Goal: Complete application form: Complete application form

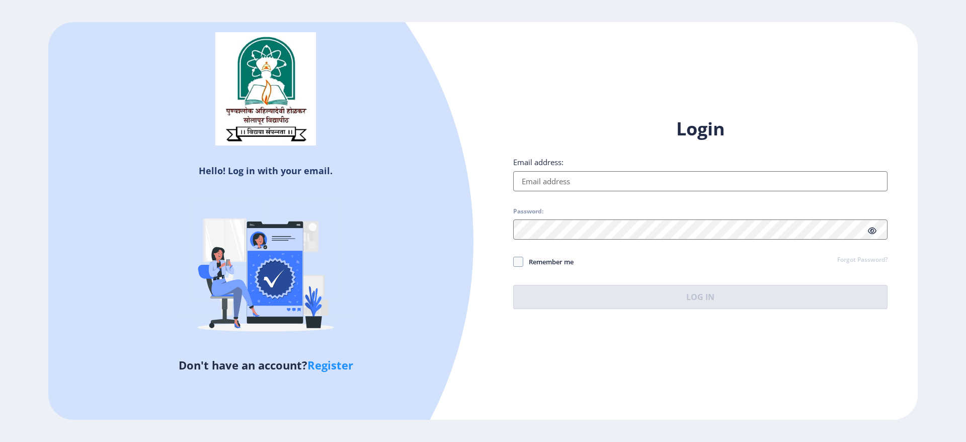
click at [584, 188] on input "Email address:" at bounding box center [700, 181] width 374 height 20
type input "[EMAIL_ADDRESS][DOMAIN_NAME]"
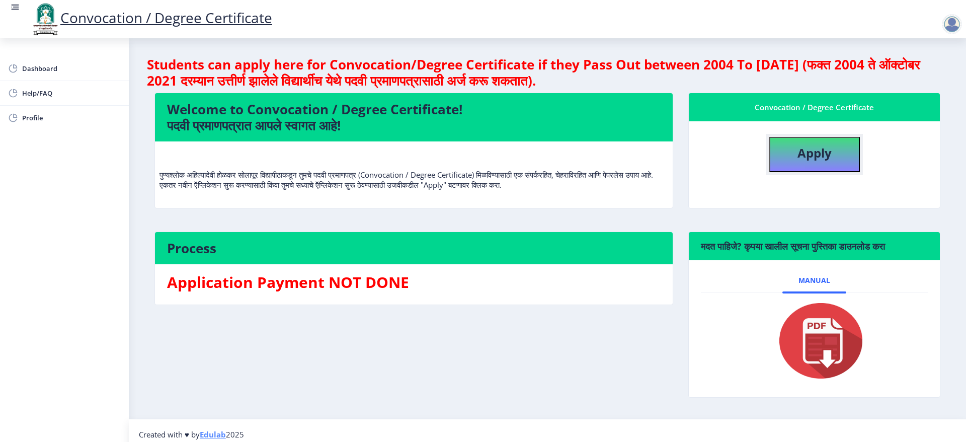
click at [815, 156] on b "Apply" at bounding box center [814, 152] width 34 height 17
select select
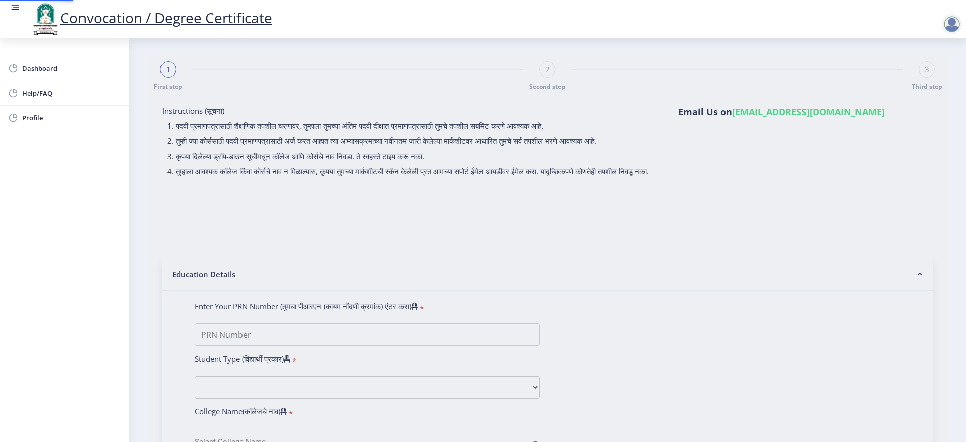
type input "[PERSON_NAME] SHIVAJI"
type input "[PERSON_NAME]"
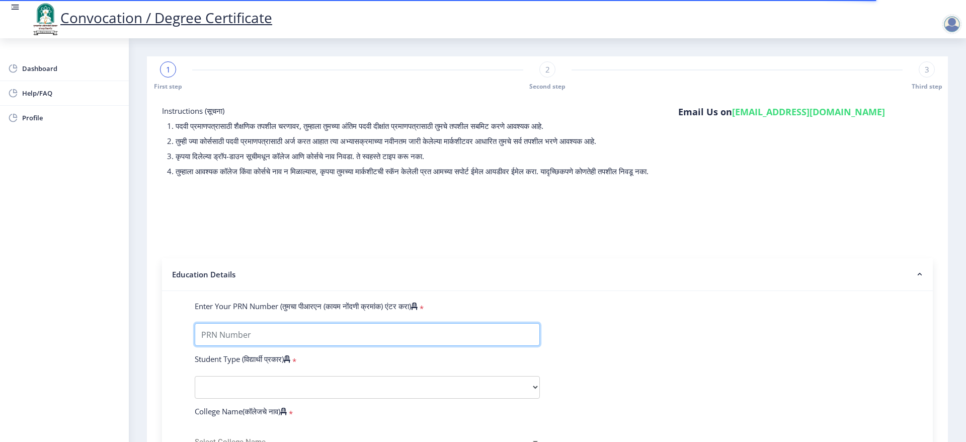
click at [370, 344] on input "Enter Your PRN Number (तुमचा पीआरएन (कायम नोंदणी क्रमांक) एंटर करा)" at bounding box center [367, 334] width 345 height 23
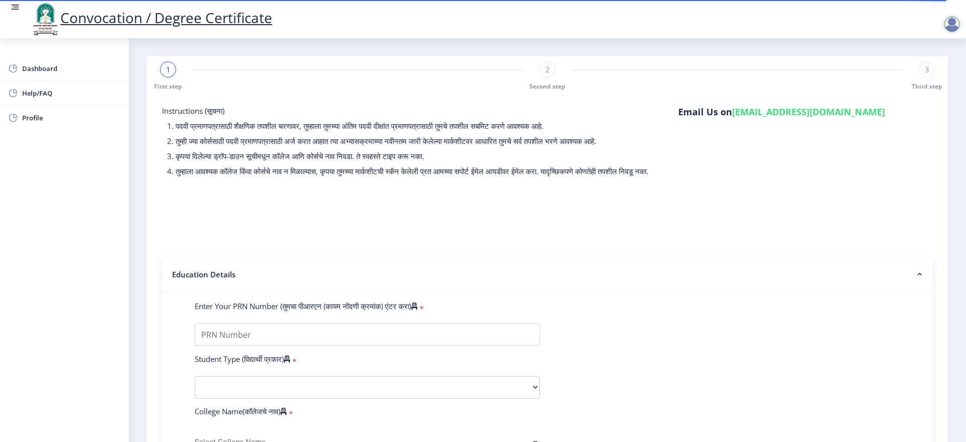
click at [930, 75] on div "3 Third step" at bounding box center [927, 75] width 16 height 29
click at [927, 73] on div "3" at bounding box center [927, 69] width 16 height 16
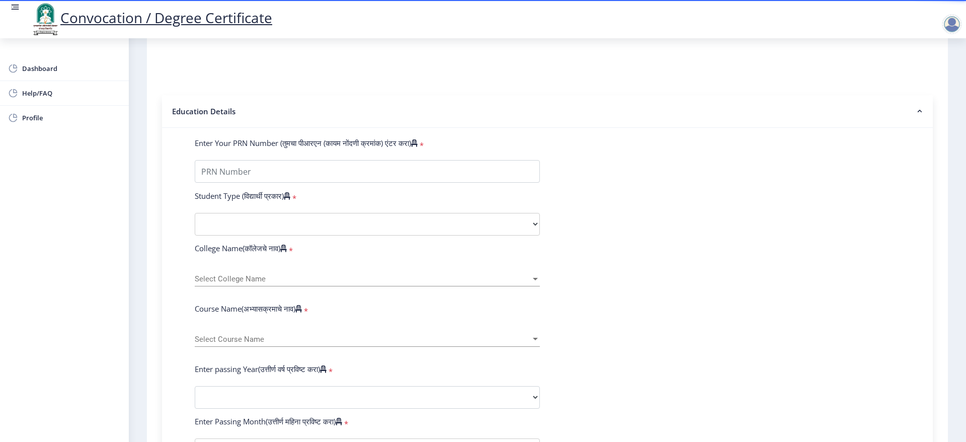
scroll to position [164, 0]
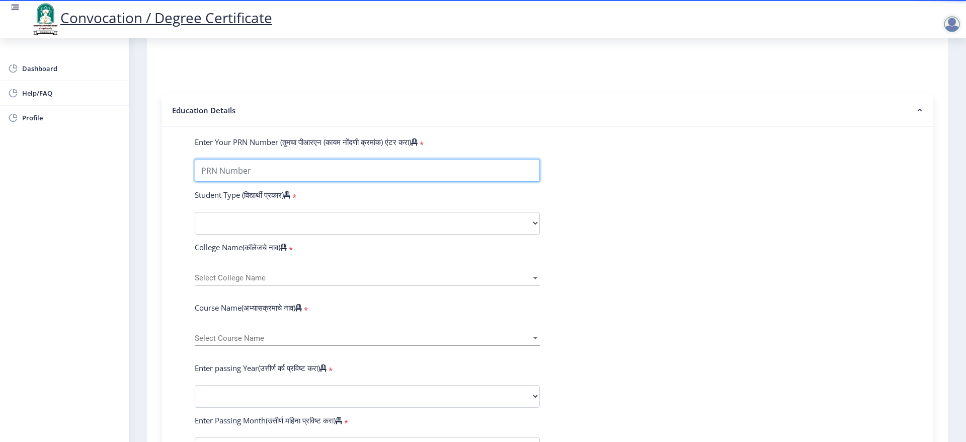
click at [346, 182] on input "Enter Your PRN Number (तुमचा पीआरएन (कायम नोंदणी क्रमांक) एंटर करा)" at bounding box center [367, 170] width 345 height 23
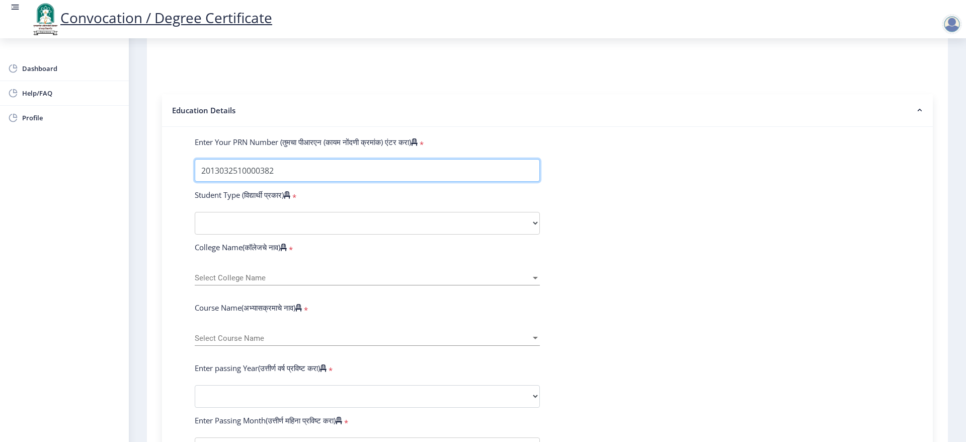
type input "2013032510000382"
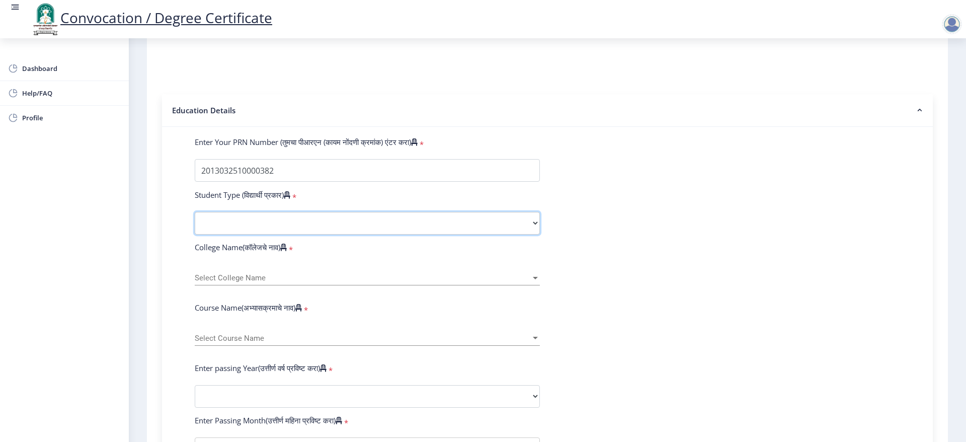
click at [495, 228] on select "Select Student Type Regular External" at bounding box center [367, 223] width 345 height 23
select select "Regular"
click at [195, 221] on select "Select Student Type Regular External" at bounding box center [367, 223] width 345 height 23
click at [338, 282] on span "Select College Name" at bounding box center [363, 278] width 336 height 9
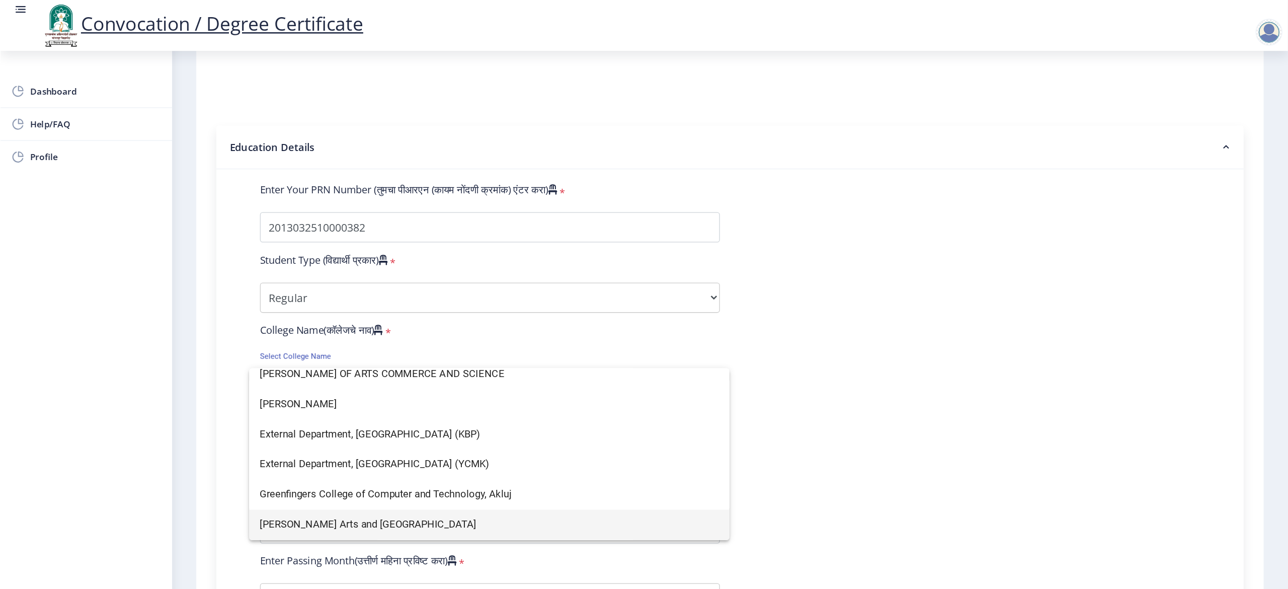
scroll to position [0, 0]
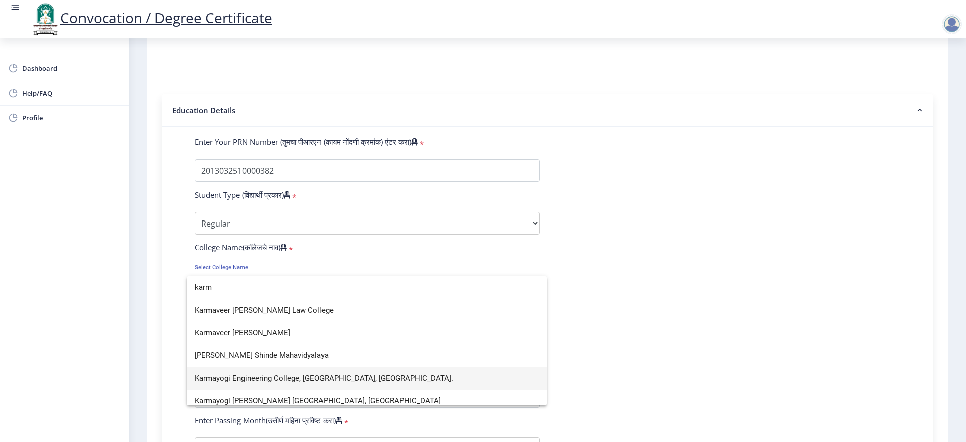
type input "karm"
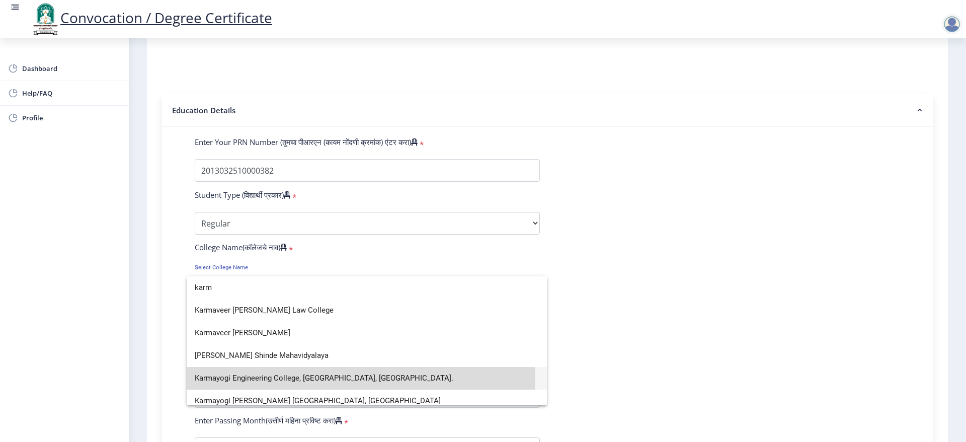
click at [273, 377] on span "Karmayogi Engineering College, [GEOGRAPHIC_DATA], [GEOGRAPHIC_DATA]." at bounding box center [367, 378] width 344 height 23
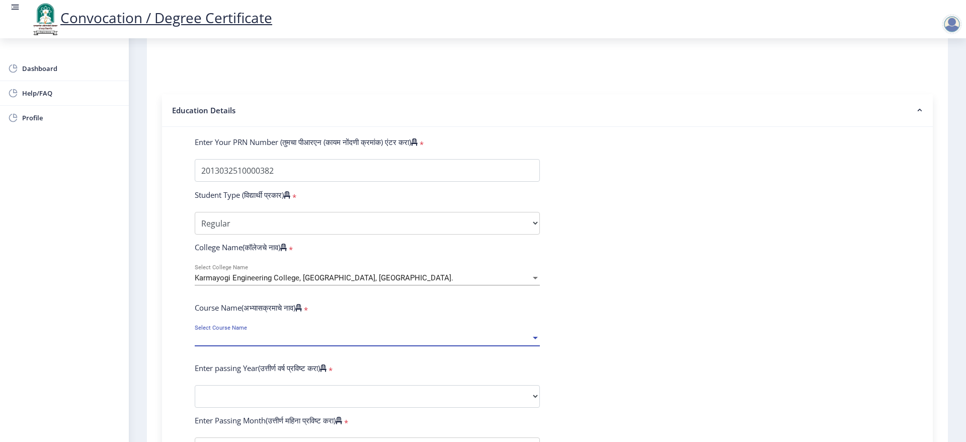
click at [459, 343] on span "Select Course Name" at bounding box center [363, 338] width 336 height 9
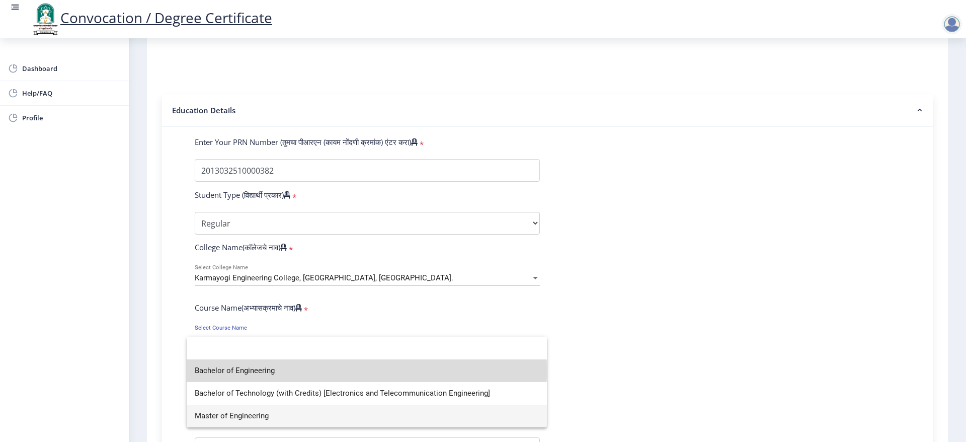
click at [268, 370] on span "Bachelor of Engineering" at bounding box center [367, 370] width 344 height 23
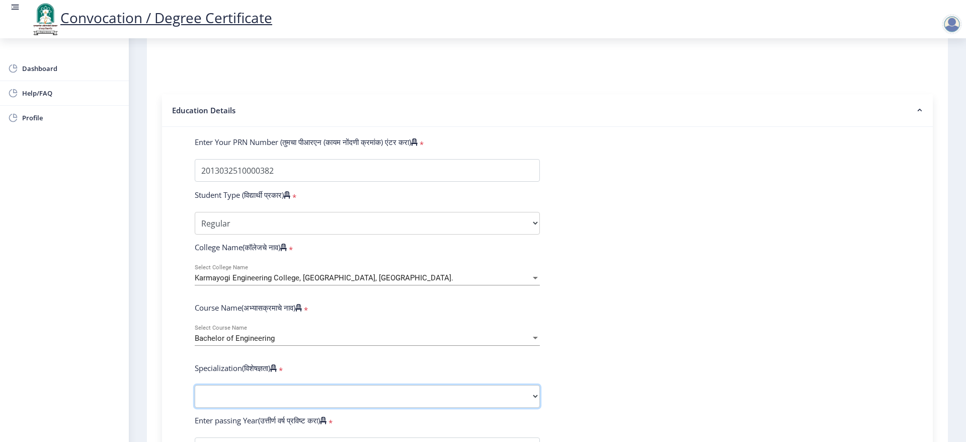
click at [328, 406] on select "Specialization Bio-Medical Engineering Civil Engineering Computer Science & Eng…" at bounding box center [367, 396] width 345 height 23
select select "Mechanical Engineering"
click at [195, 394] on select "Specialization Bio-Medical Engineering Civil Engineering Computer Science & Eng…" at bounding box center [367, 396] width 345 height 23
drag, startPoint x: 941, startPoint y: 116, endPoint x: 943, endPoint y: 147, distance: 31.3
click at [943, 147] on div "1 First step 2 Second step 3 Third step Instructions (सूचना) 1. पदवी प्रमाणपत्र…" at bounding box center [547, 353] width 801 height 923
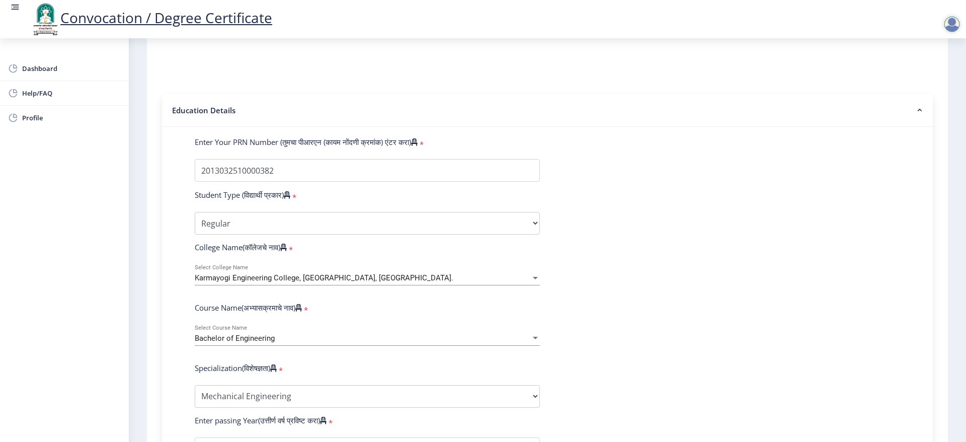
drag, startPoint x: 918, startPoint y: 165, endPoint x: 918, endPoint y: 185, distance: 20.1
click at [918, 185] on div "Enter Your PRN Number (तुमचा पीआरएन (कायम नोंदणी क्रमांक) एंटर करा) * Student T…" at bounding box center [547, 430] width 751 height 586
drag, startPoint x: 942, startPoint y: 55, endPoint x: 942, endPoint y: 107, distance: 51.8
click at [942, 107] on div "1 First step 2 Second step 3 Third step Instructions (सूचना) 1. पदवी प्रमाणपत्र…" at bounding box center [547, 353] width 801 height 923
drag, startPoint x: 960, startPoint y: 112, endPoint x: 962, endPoint y: 187, distance: 74.5
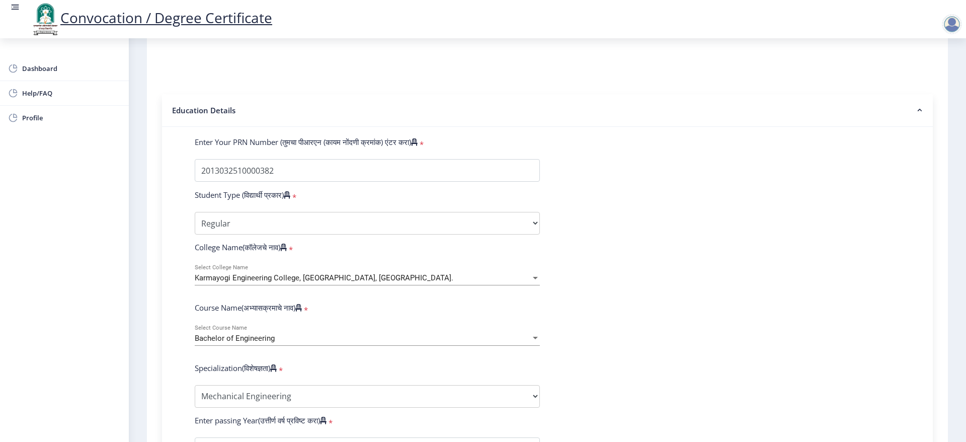
click at [962, 187] on nb-layout-column "1 First step 2 Second step 3 Third step Instructions (सूचना) 1. पदवी प्रमाणपत्र…" at bounding box center [547, 347] width 837 height 947
click at [615, 229] on form "Enter Your PRN Number (तुमचा पीआरएन (कायम नोंदणी क्रमांक) एंटर करा) * Student T…" at bounding box center [547, 430] width 720 height 586
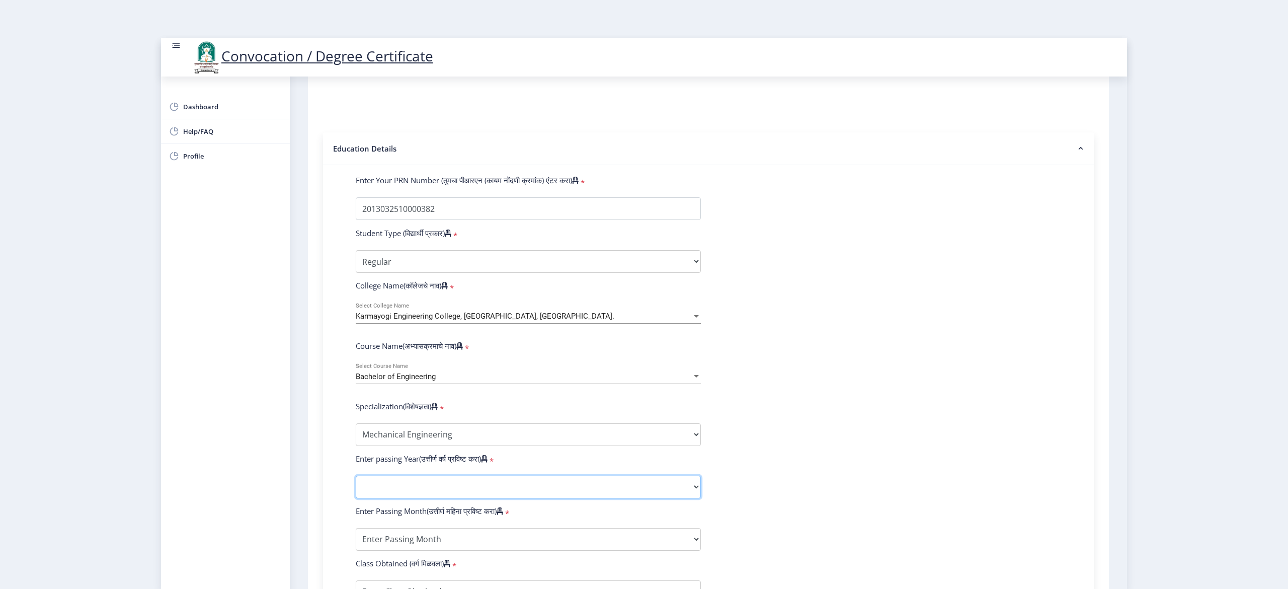
click at [475, 441] on select "2025 2024 2023 2022 2021 2020 2019 2018 2017 2016 2015 2014 2013 2012 2011 2010…" at bounding box center [528, 486] width 345 height 23
select select "2016"
click at [356, 441] on select "2025 2024 2023 2022 2021 2020 2019 2018 2017 2016 2015 2014 2013 2012 2011 2010…" at bounding box center [528, 486] width 345 height 23
click at [685, 441] on select "Enter Passing Month March April May October November December" at bounding box center [528, 539] width 345 height 23
select select "April"
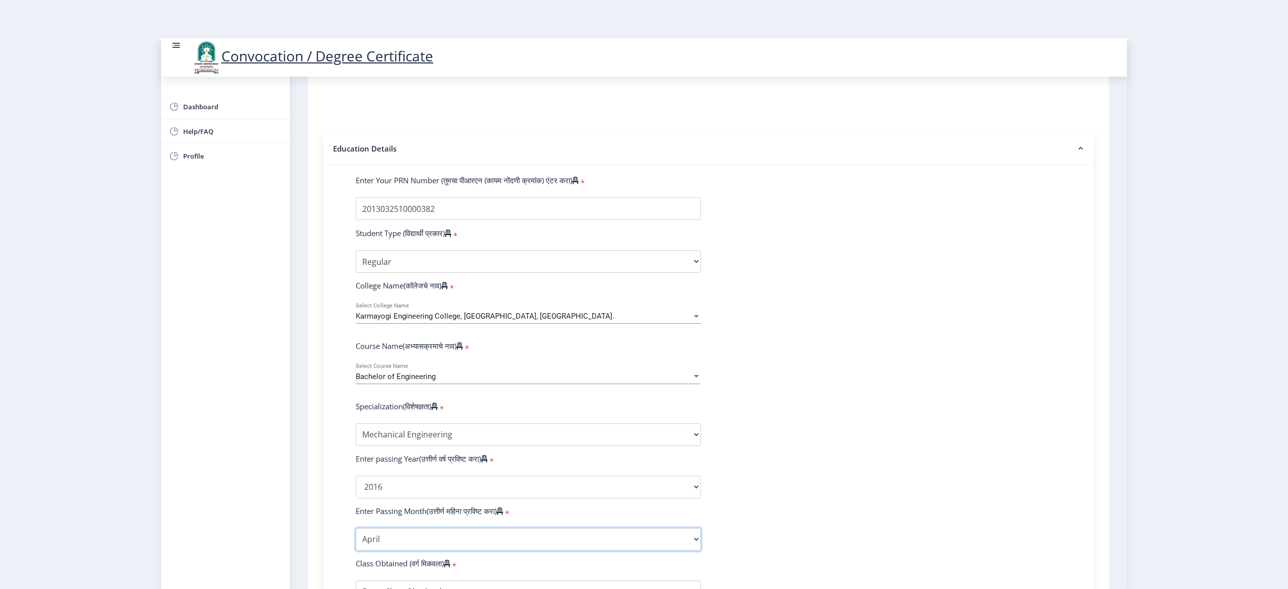
click at [356, 441] on select "Enter Passing Month March April May October November December" at bounding box center [528, 539] width 345 height 23
drag, startPoint x: 1113, startPoint y: 180, endPoint x: 1113, endPoint y: 209, distance: 28.7
click at [965, 209] on nb-layout-column "1 First step 2 Second step 3 Third step Instructions (सूचना) 1. पदवी प्रमाणपत्र…" at bounding box center [708, 385] width 837 height 947
drag, startPoint x: 1107, startPoint y: 74, endPoint x: 1115, endPoint y: 134, distance: 59.9
click at [965, 134] on div "Convocation / Degree Certificate Dashboard Help/FAQ Profile 1 First step 2 Seco…" at bounding box center [644, 382] width 966 height 1016
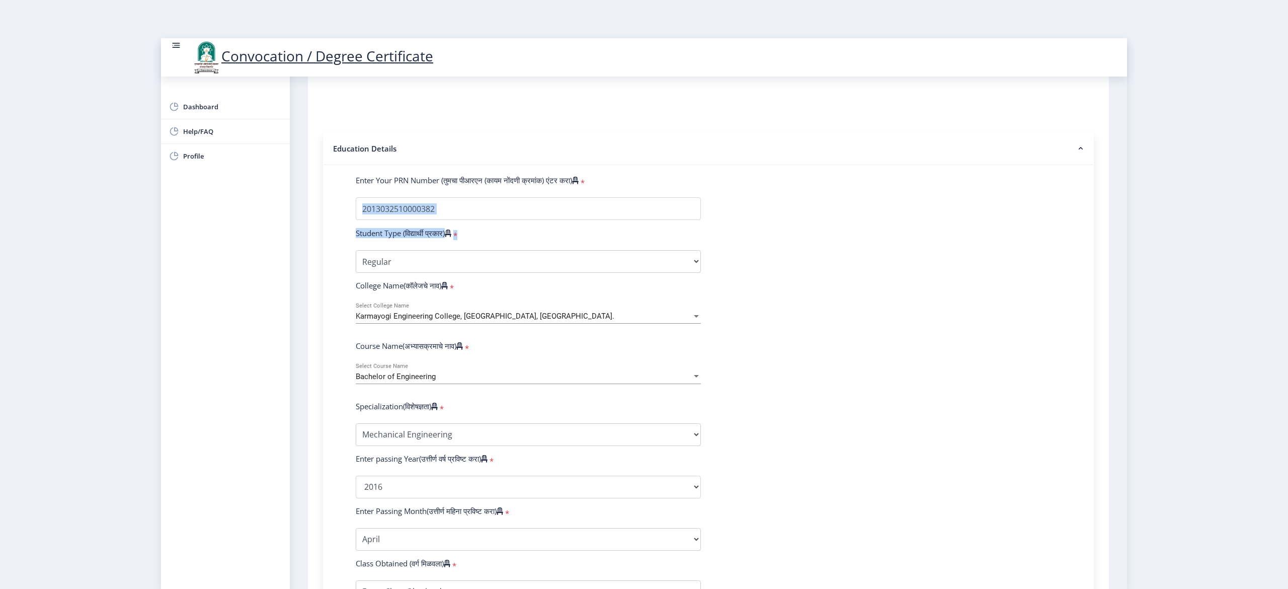
drag, startPoint x: 1109, startPoint y: 191, endPoint x: 1109, endPoint y: 233, distance: 42.3
click at [965, 233] on nb-layout-column "1 First step 2 Second step 3 Third step Instructions (सूचना) 1. पदवी प्रमाणपत्र…" at bounding box center [708, 385] width 837 height 947
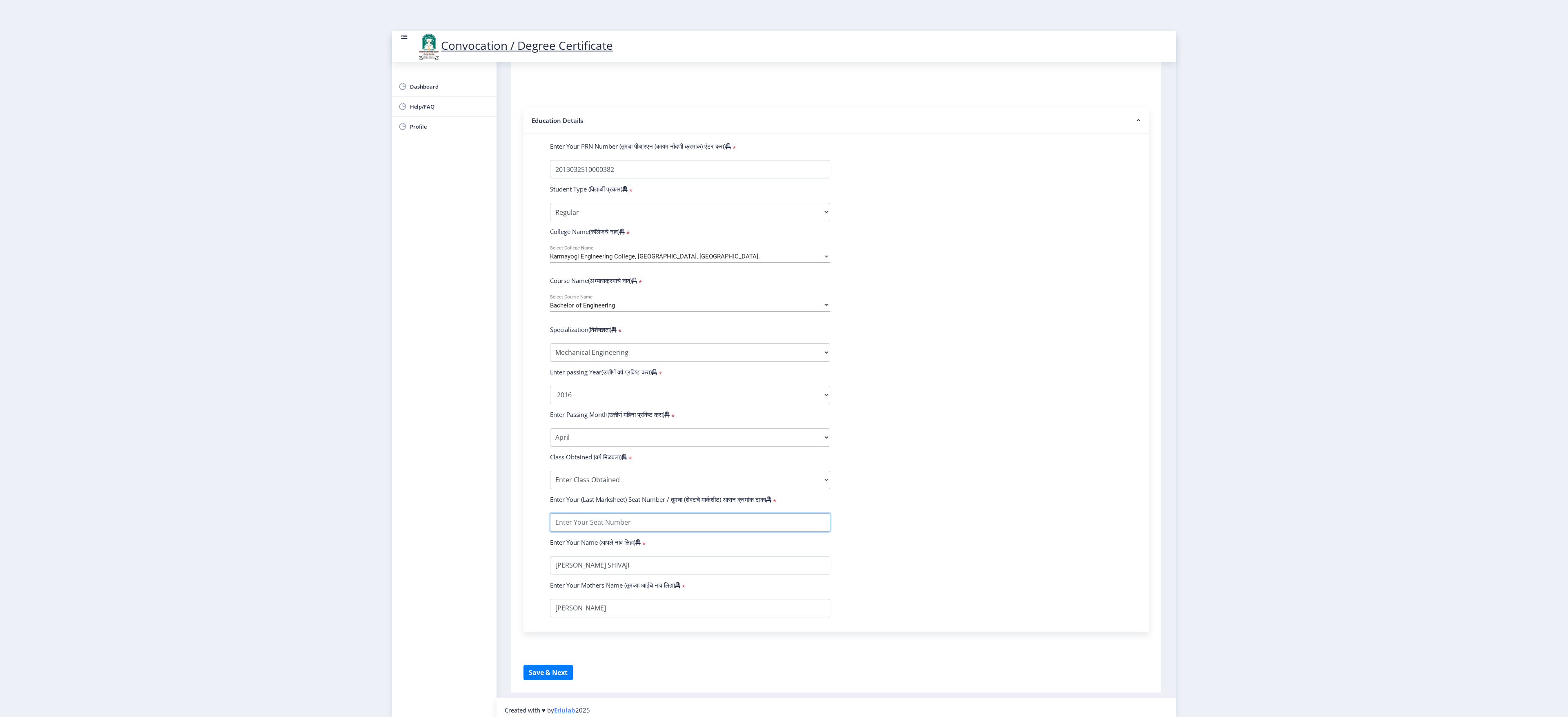
click at [783, 358] on input "textarea" at bounding box center [690, 522] width 280 height 19
click at [783, 358] on select "Enter Class Obtained FIRST CLASS WITH DISTINCTION FIRST CLASS HIGHER SECOND CLA…" at bounding box center [690, 480] width 280 height 19
select select "FIRST CLASS WITH DISTINCTION"
click at [550, 358] on select "Enter Class Obtained FIRST CLASS WITH DISTINCTION FIRST CLASS HIGHER SECOND CLA…" at bounding box center [690, 480] width 280 height 19
click at [666, 358] on input "textarea" at bounding box center [642, 525] width 183 height 19
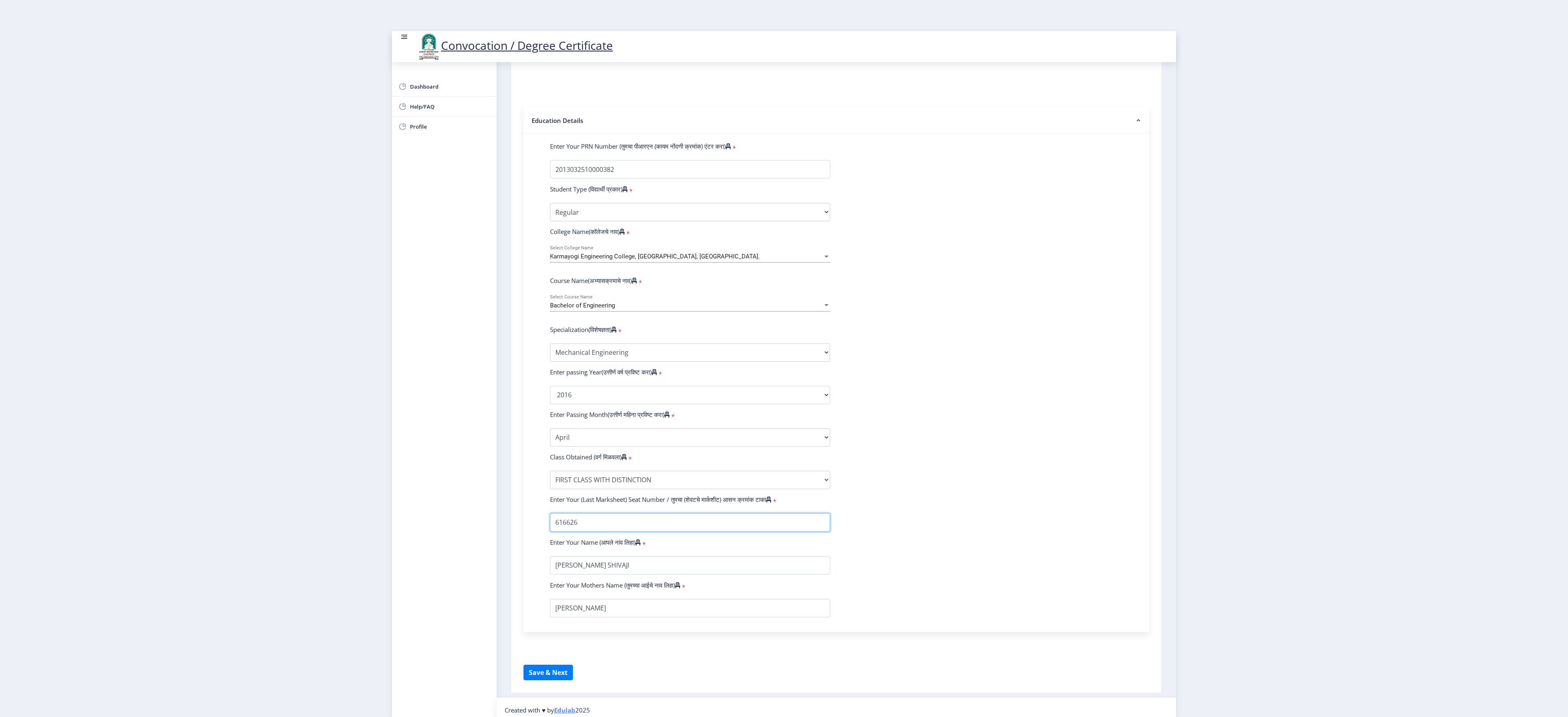
type input "616626"
click at [783, 358] on form "Enter Your PRN Number (तुमचा पीआरएन (कायम नोंदणी क्रमांक) एंटर करा) * Student T…" at bounding box center [836, 380] width 584 height 476
click at [543, 358] on button "Save & Next" at bounding box center [548, 672] width 50 height 15
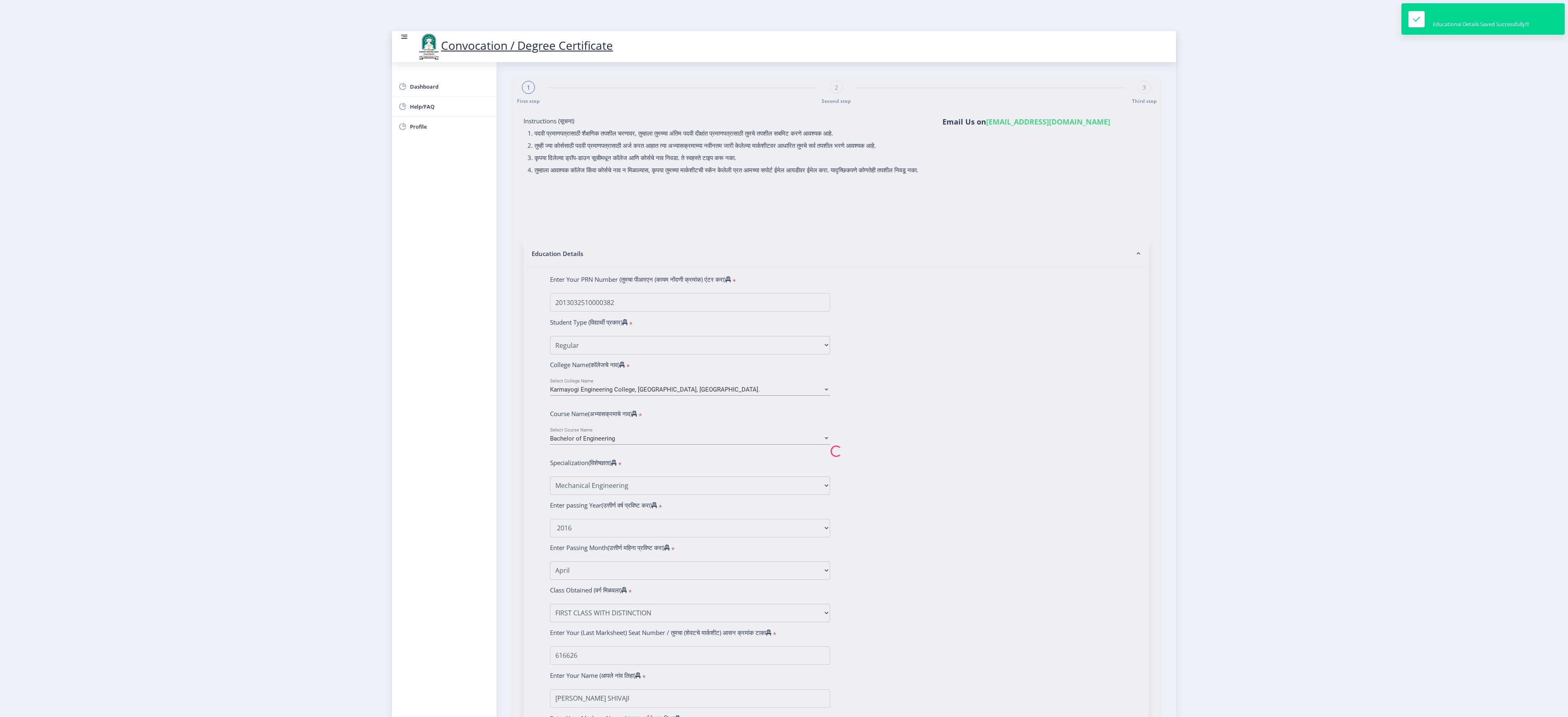
select select
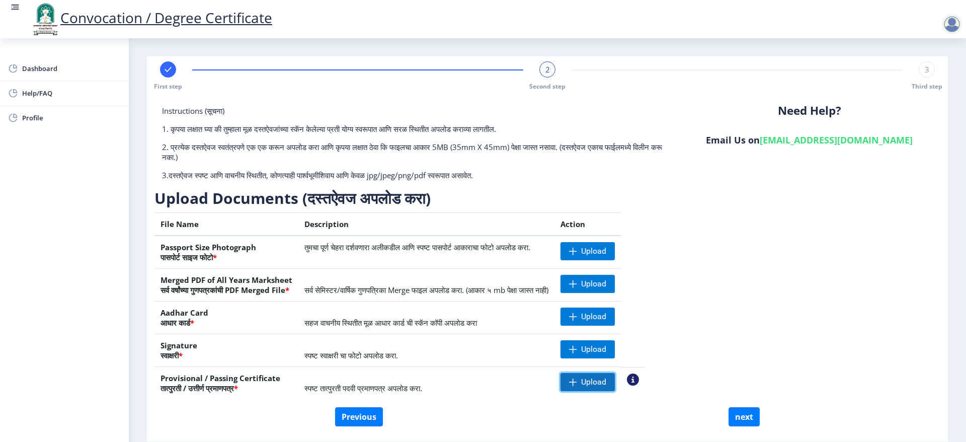
click at [606, 382] on span "Upload" at bounding box center [593, 382] width 25 height 10
click at [639, 379] on nb-action at bounding box center [633, 379] width 12 height 12
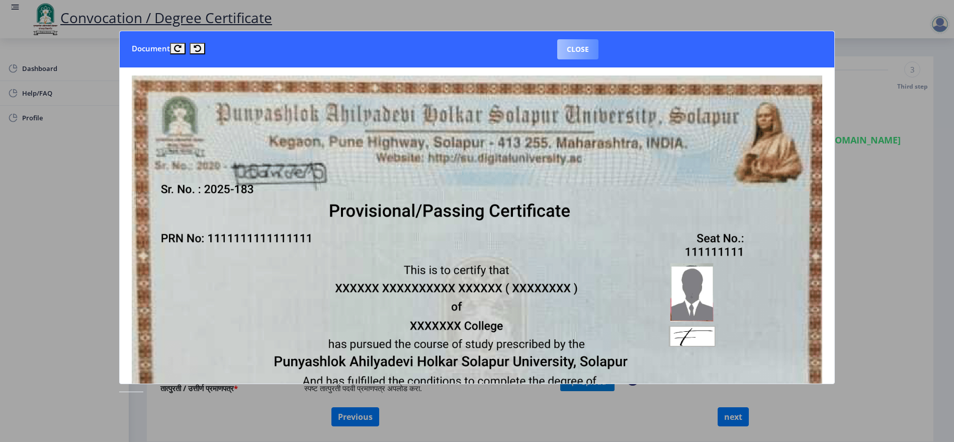
click at [583, 55] on button "Close" at bounding box center [577, 49] width 41 height 20
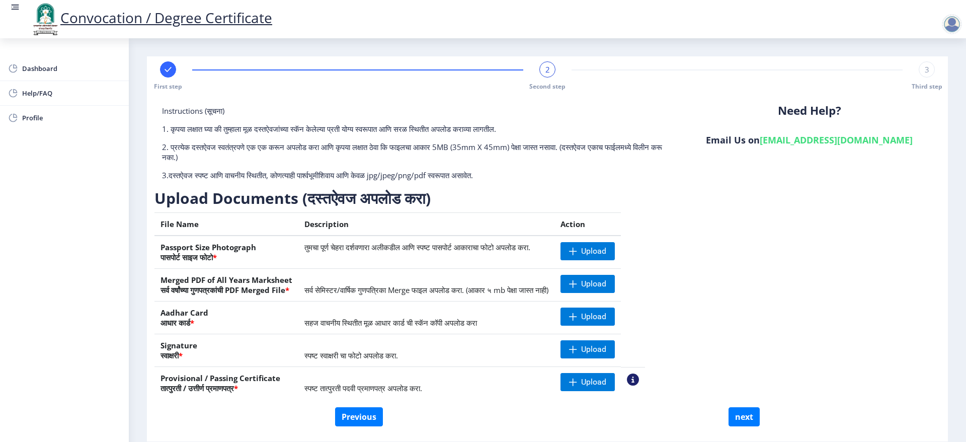
click at [728, 367] on div "Instructions (सूचना) 1. कृपया लक्षात घ्या की तुम्हाला मूळ दस्तऐवजांच्या स्कॅन क…" at bounding box center [547, 256] width 786 height 301
click at [606, 381] on span "Upload" at bounding box center [593, 382] width 25 height 10
click at [606, 385] on span "Upload" at bounding box center [593, 382] width 25 height 10
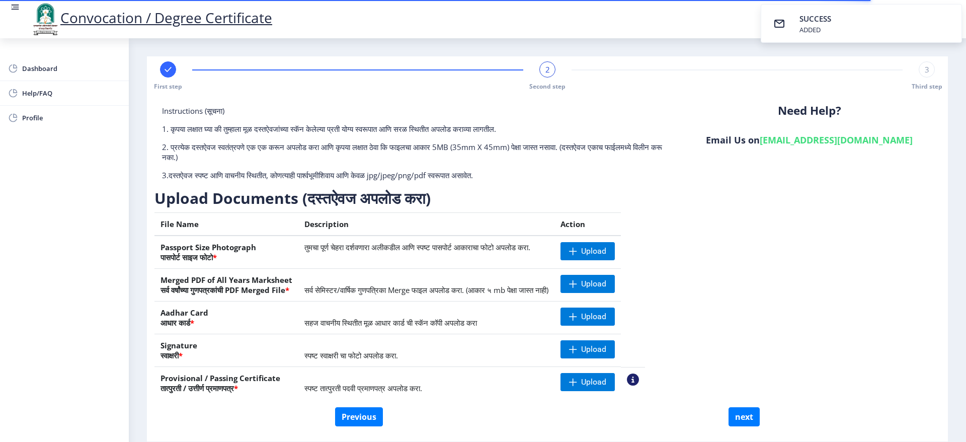
click at [792, 335] on div "Instructions (सूचना) 1. कृपया लक्षात घ्या की तुम्हाला मूळ दस्तऐवजांच्या स्कॅन क…" at bounding box center [547, 256] width 786 height 301
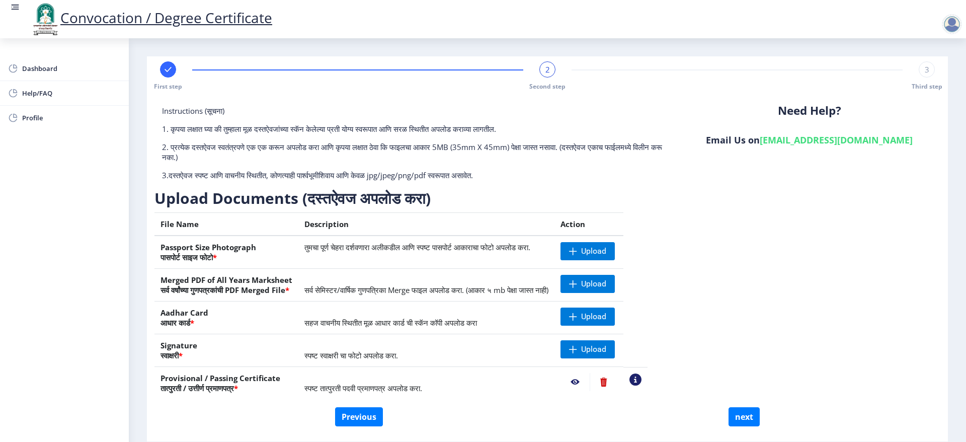
click at [590, 382] on nb-action at bounding box center [574, 382] width 29 height 18
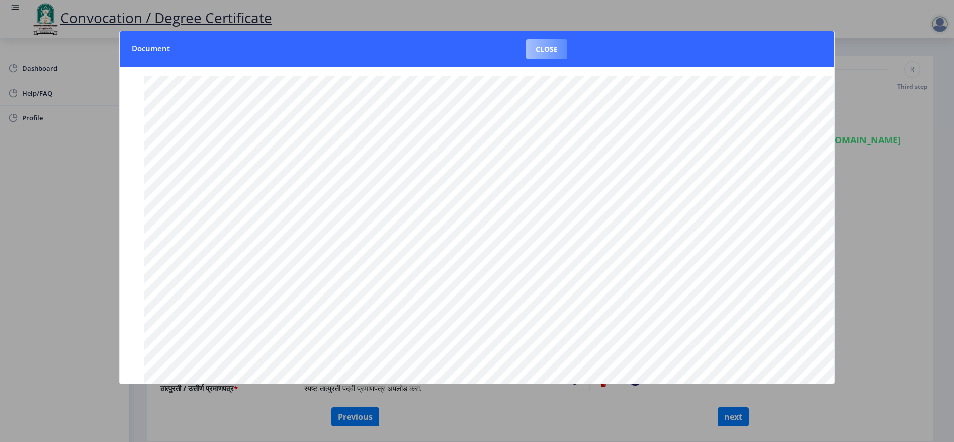
click at [541, 50] on button "Close" at bounding box center [546, 49] width 41 height 20
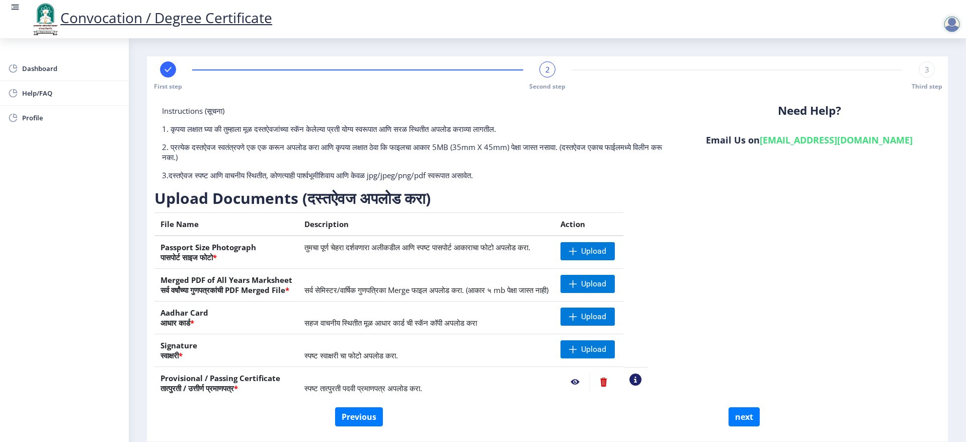
click at [392, 212] on table "File Name Description Action Passport Size Photograph पासपोर्ट साइज फोटो * तुमच…" at bounding box center [400, 305] width 493 height 187
click at [606, 254] on span "Upload" at bounding box center [593, 251] width 25 height 10
click at [606, 251] on span "Upload" at bounding box center [593, 251] width 25 height 10
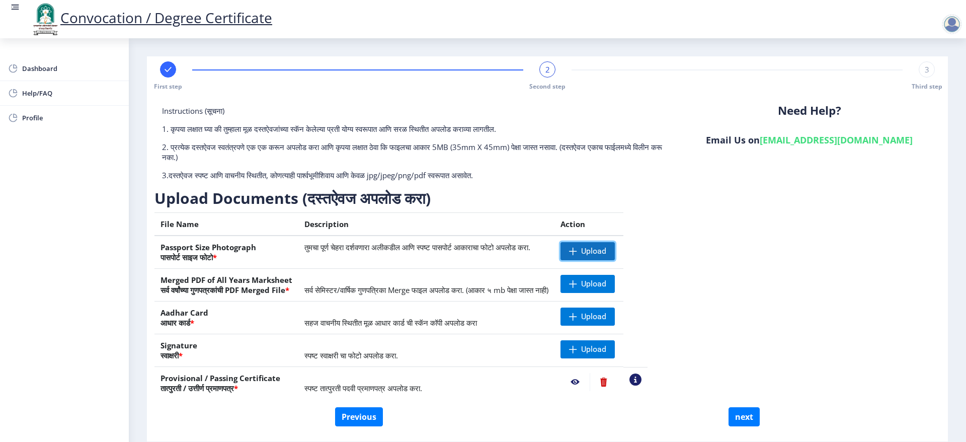
click at [606, 254] on span "Upload" at bounding box center [593, 251] width 25 height 10
click at [362, 425] on button "Previous" at bounding box center [359, 416] width 48 height 19
select select "Regular"
select select "Mechanical Engineering"
select select "2016"
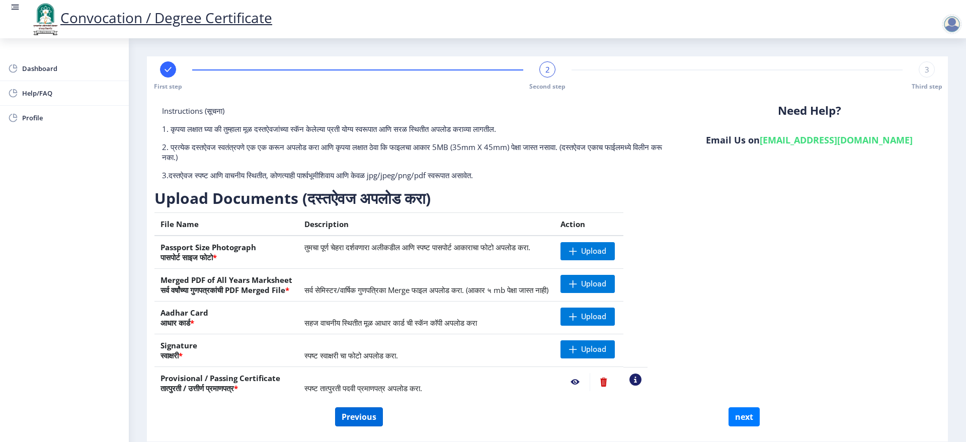
select select "April"
select select "FIRST CLASS WITH DISTINCTION"
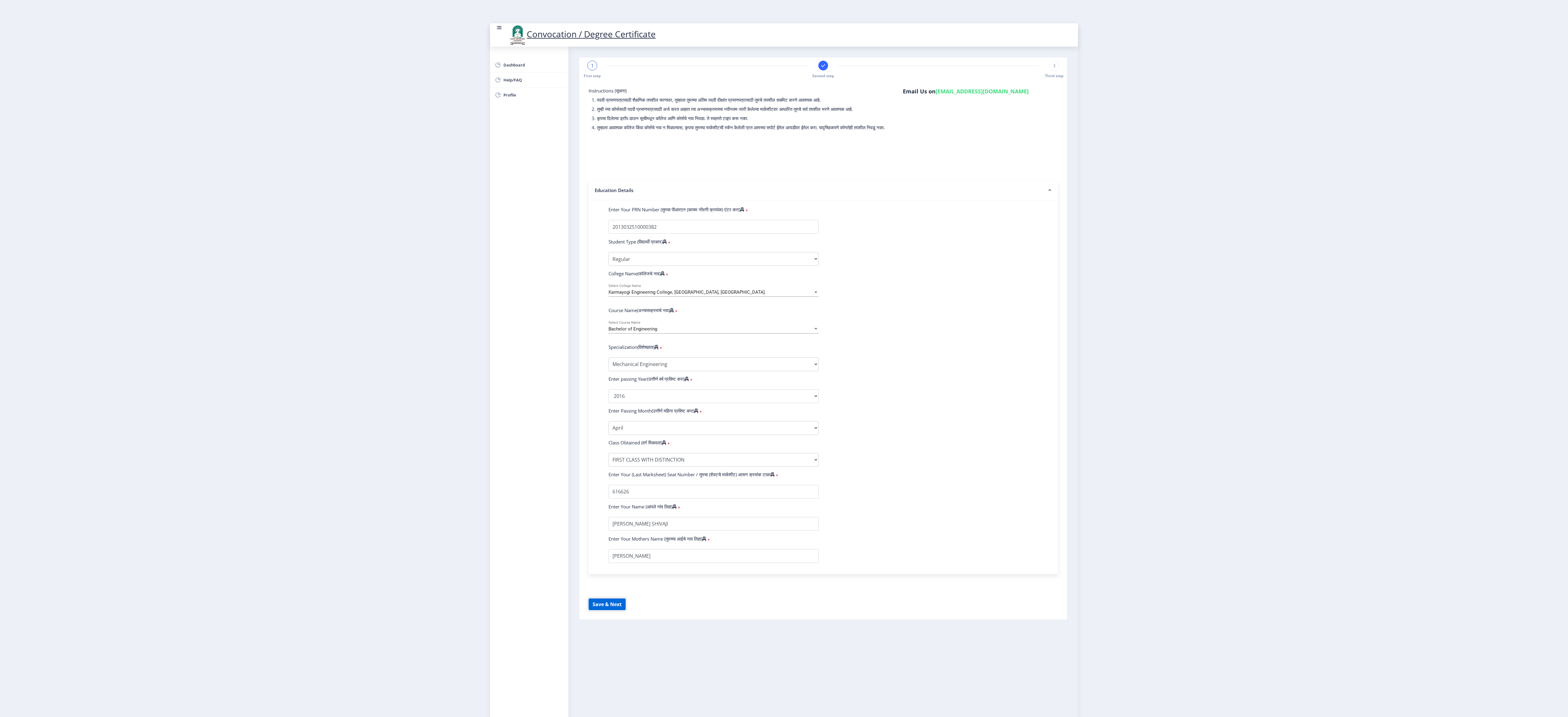
click at [587, 268] on button "Save & Next" at bounding box center [607, 604] width 37 height 12
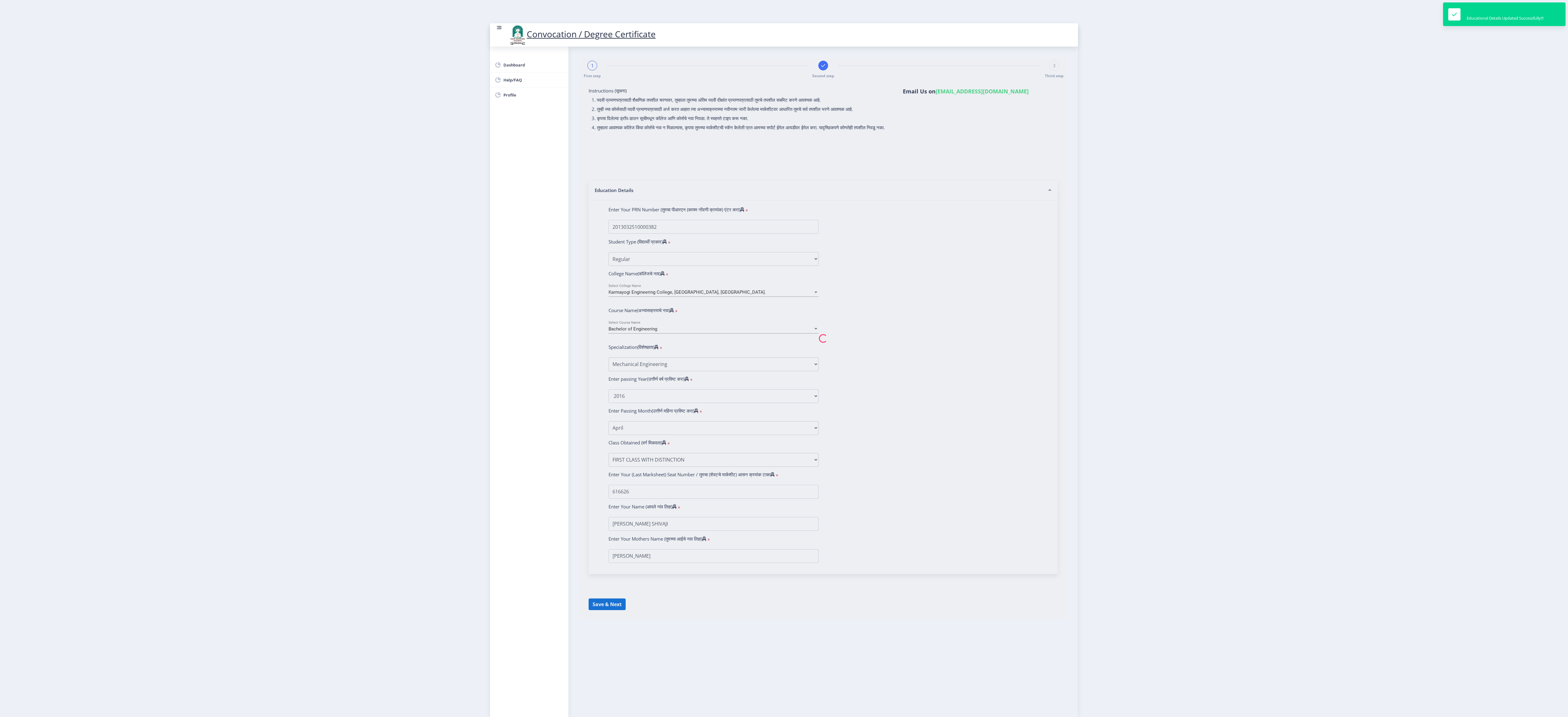
select select
type input "[PERSON_NAME] SHIVAJI"
type input "[PERSON_NAME]"
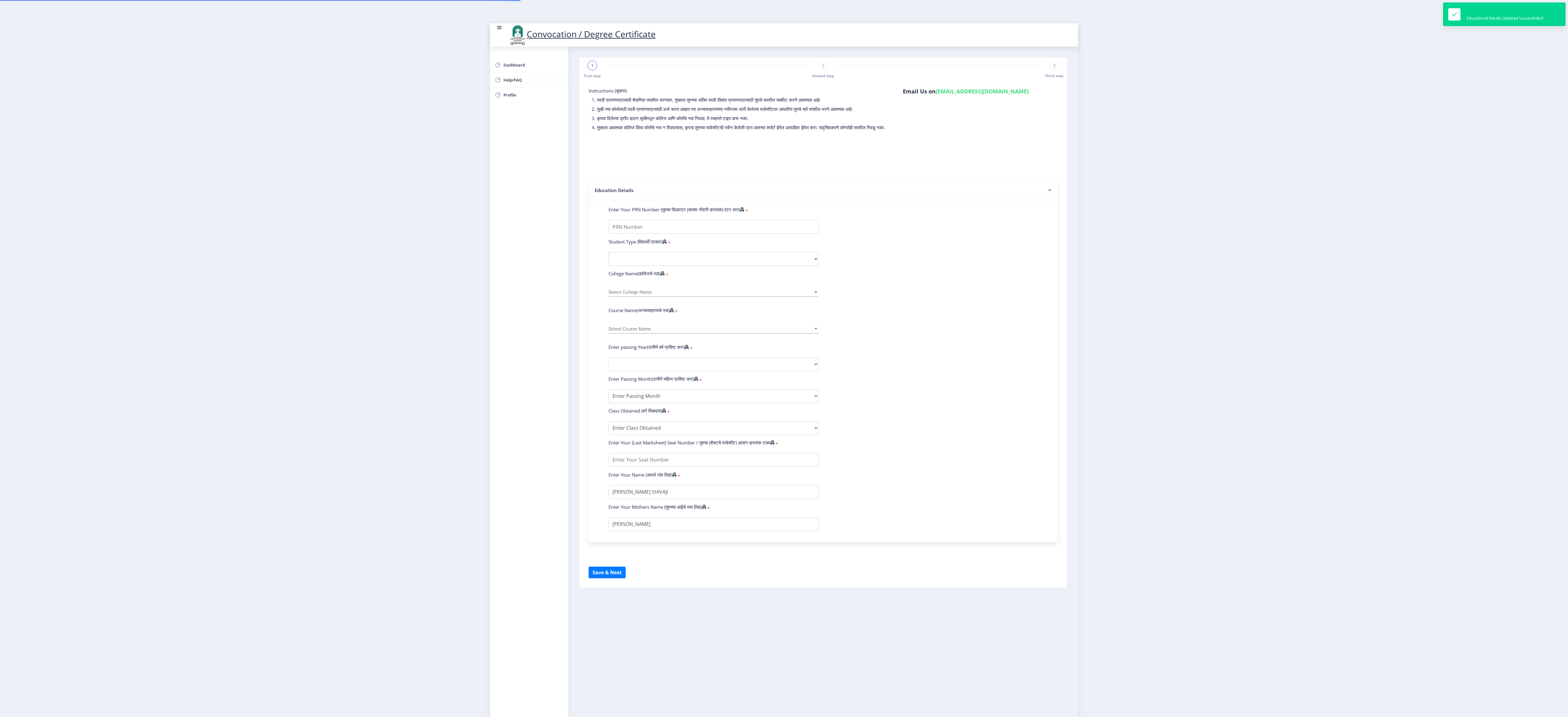
type input "2013032510000382"
select select "Regular"
select select "2016"
select select "April"
select select "FIRST CLASS WITH DISTINCTION"
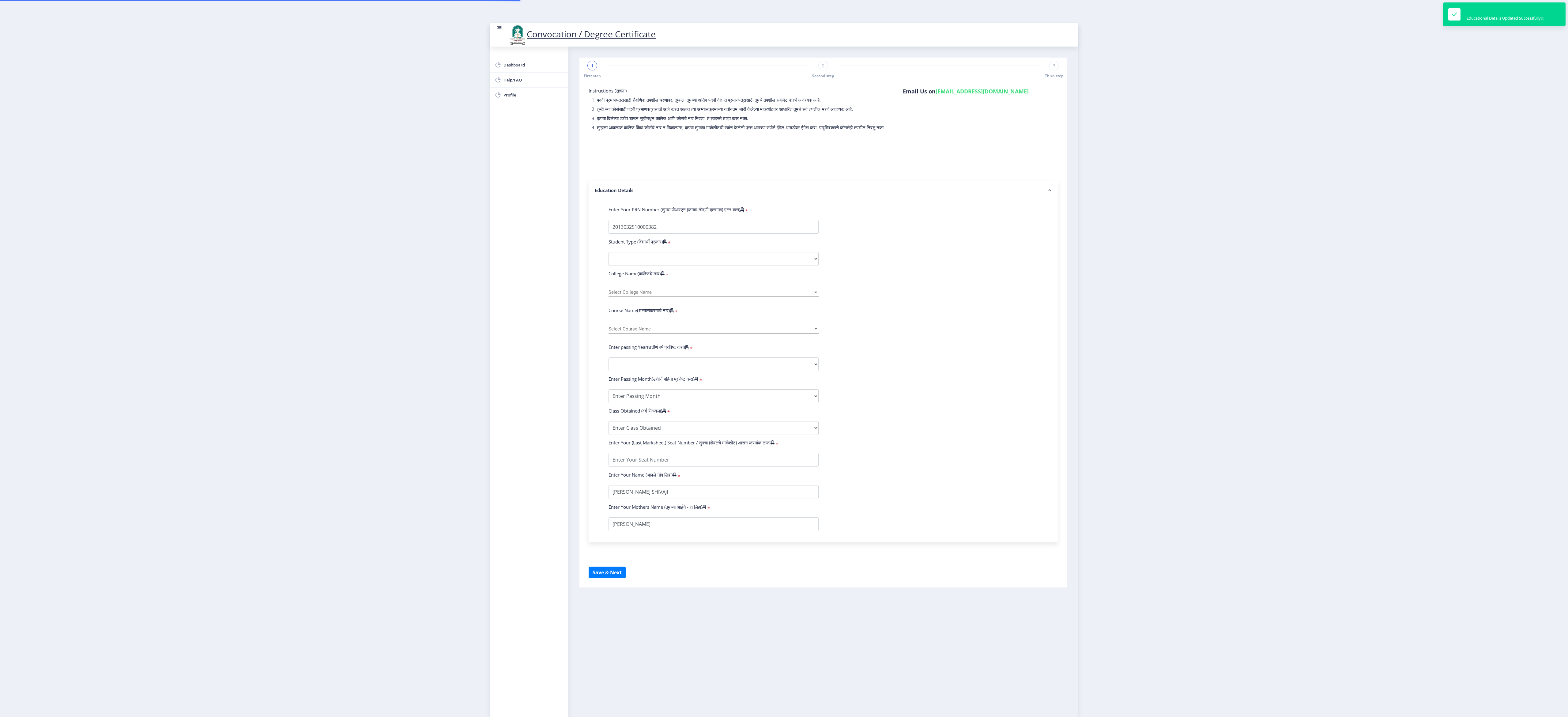
type input "616626"
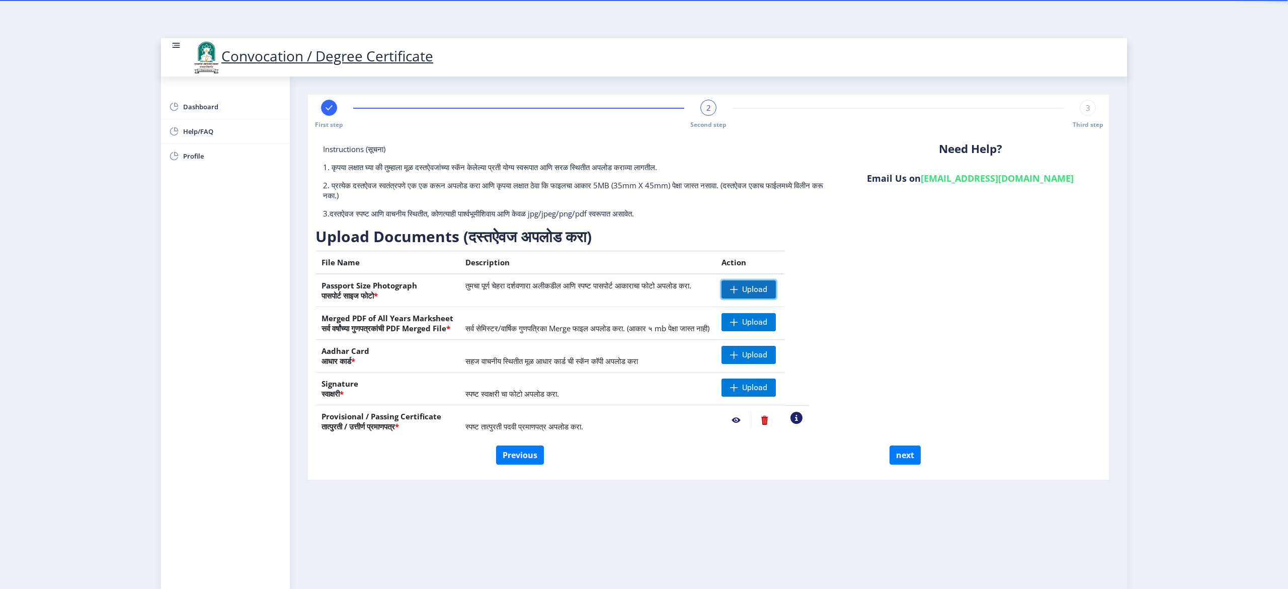
click at [767, 285] on span "Upload" at bounding box center [754, 289] width 25 height 10
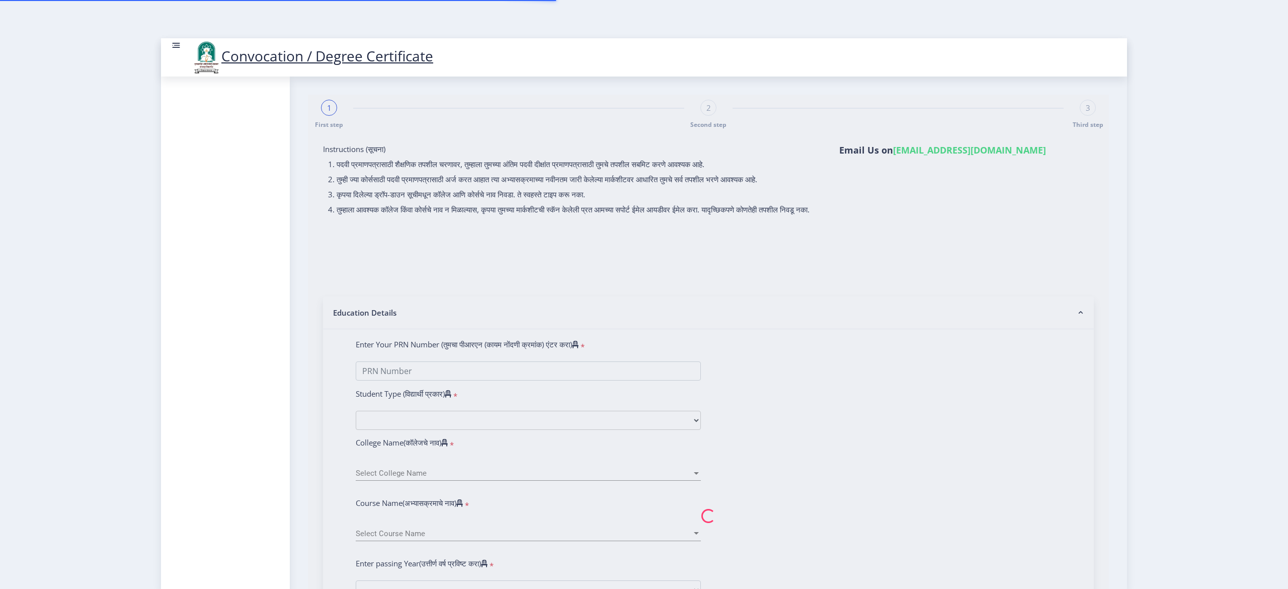
select select
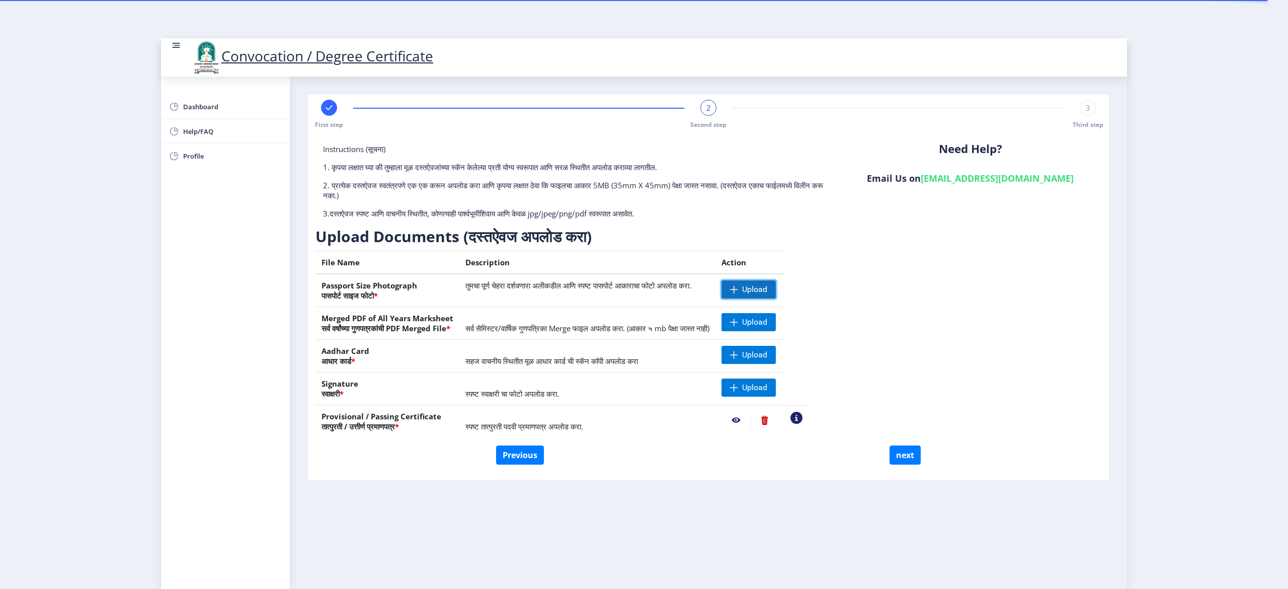
click at [767, 290] on span "Upload" at bounding box center [754, 289] width 25 height 10
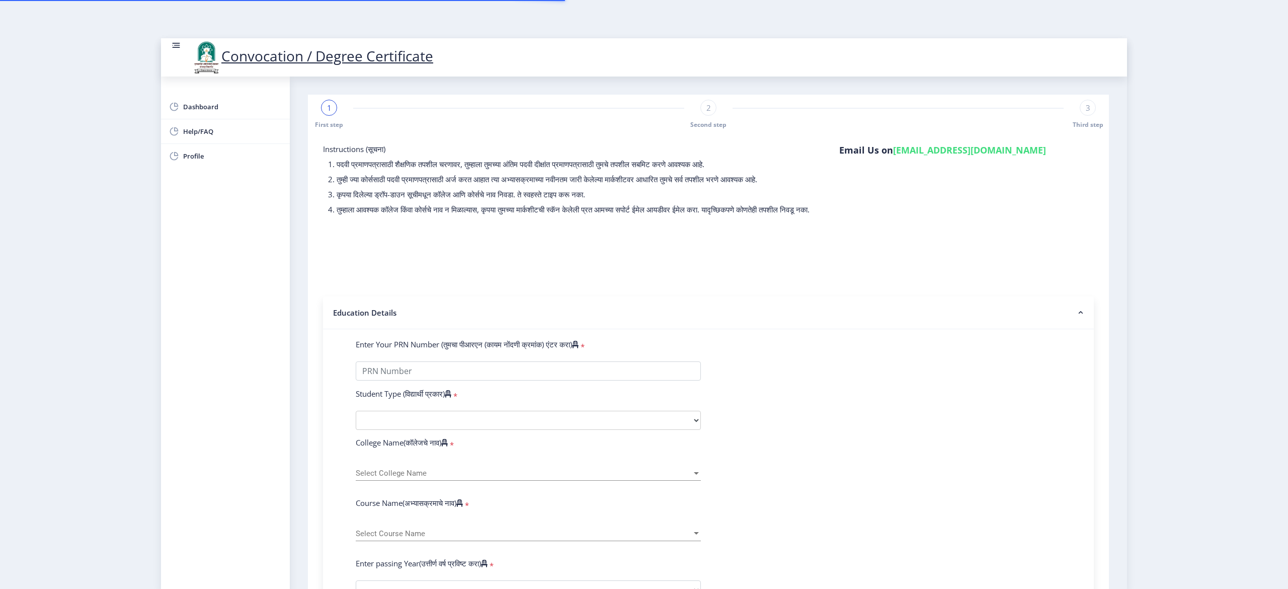
select select
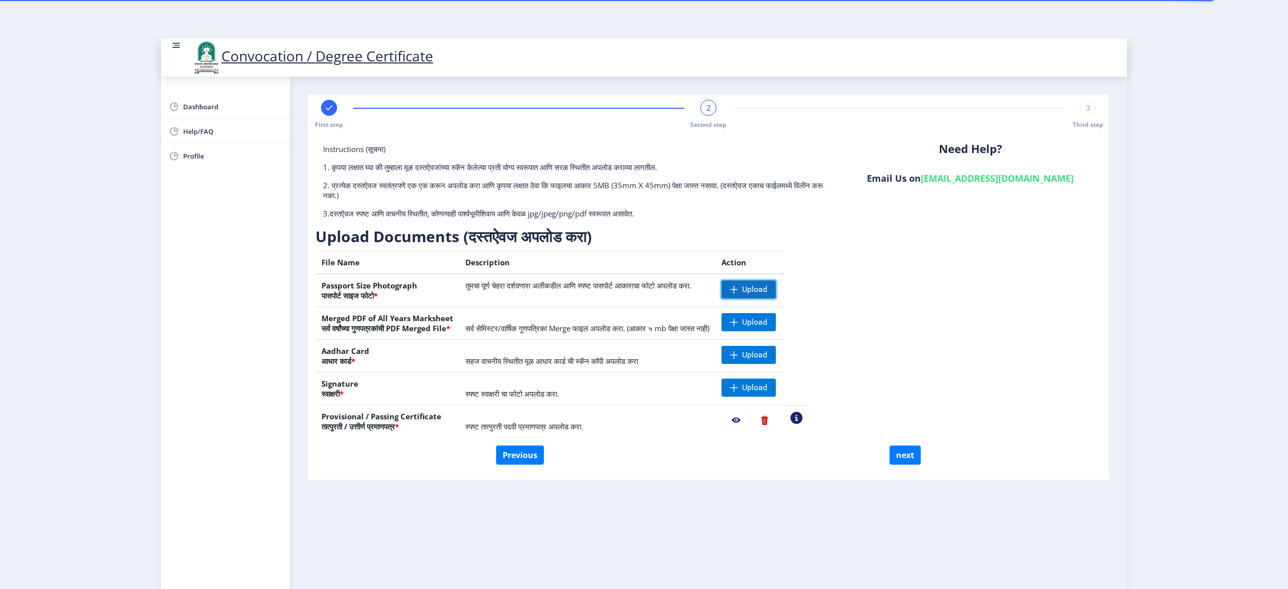
click at [767, 289] on span "Upload" at bounding box center [754, 289] width 25 height 10
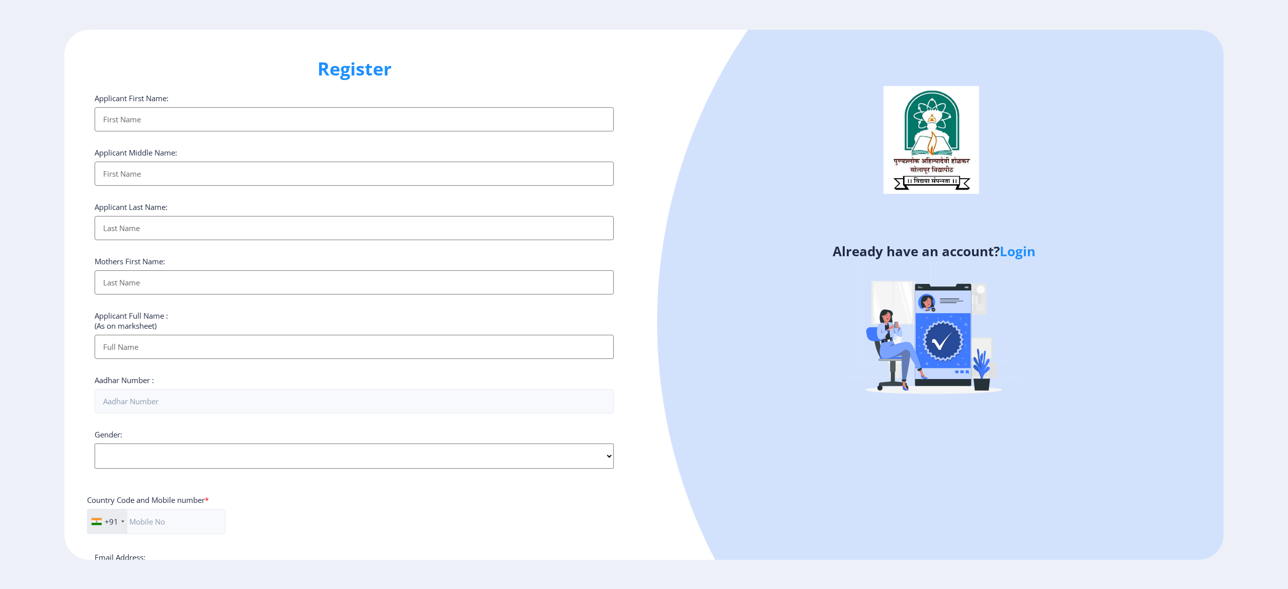
select select
click at [1015, 257] on link "Login" at bounding box center [1018, 251] width 36 height 18
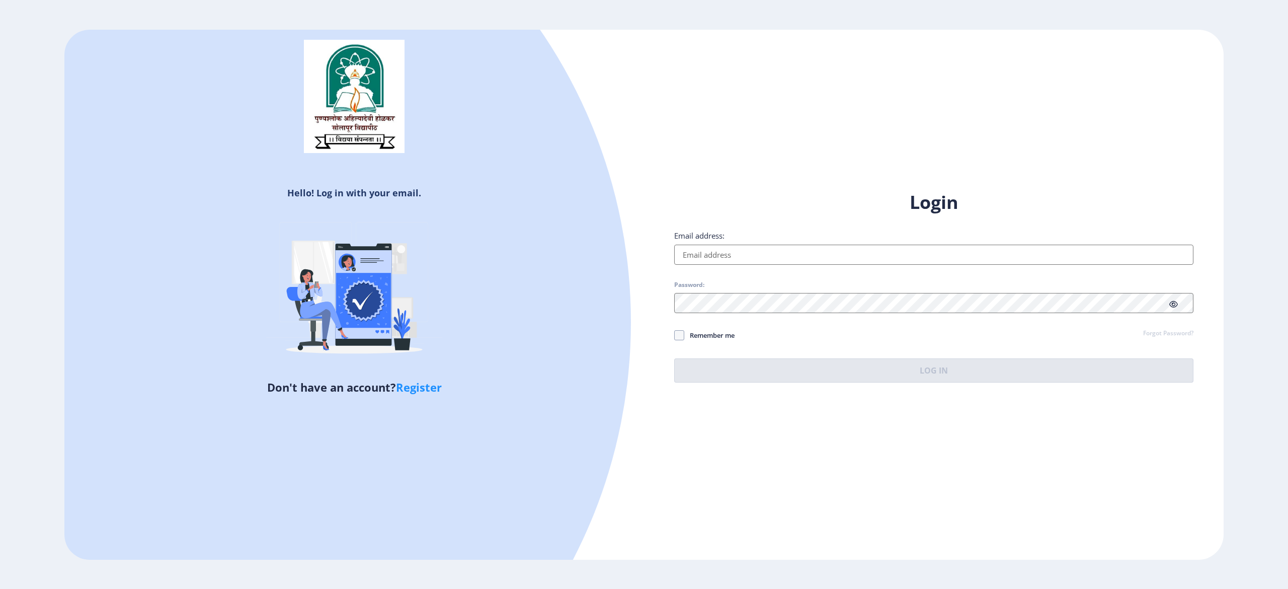
drag, startPoint x: 957, startPoint y: 253, endPoint x: 867, endPoint y: 314, distance: 108.6
click at [867, 314] on div "Login Email address: Password: Remember me Forgot Password? Log In" at bounding box center [933, 286] width 519 height 193
type input "[EMAIL_ADDRESS][DOMAIN_NAME]"
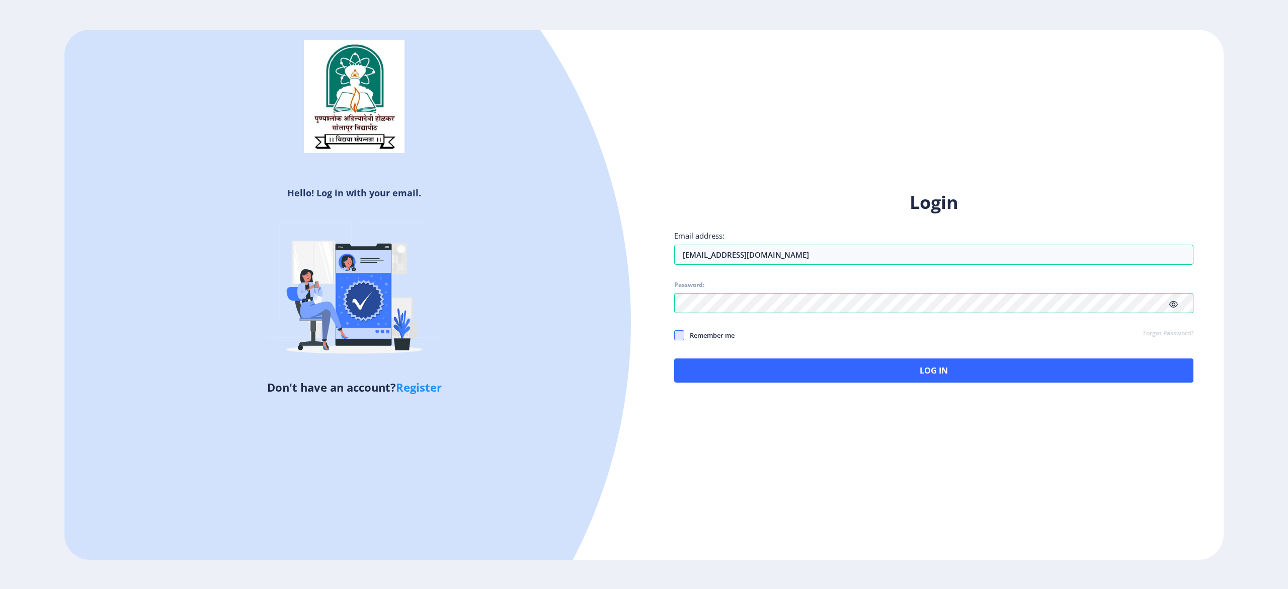
click at [679, 337] on span at bounding box center [679, 335] width 10 height 10
click at [675, 336] on input "Remember me" at bounding box center [674, 335] width 1 height 1
checkbox input "true"
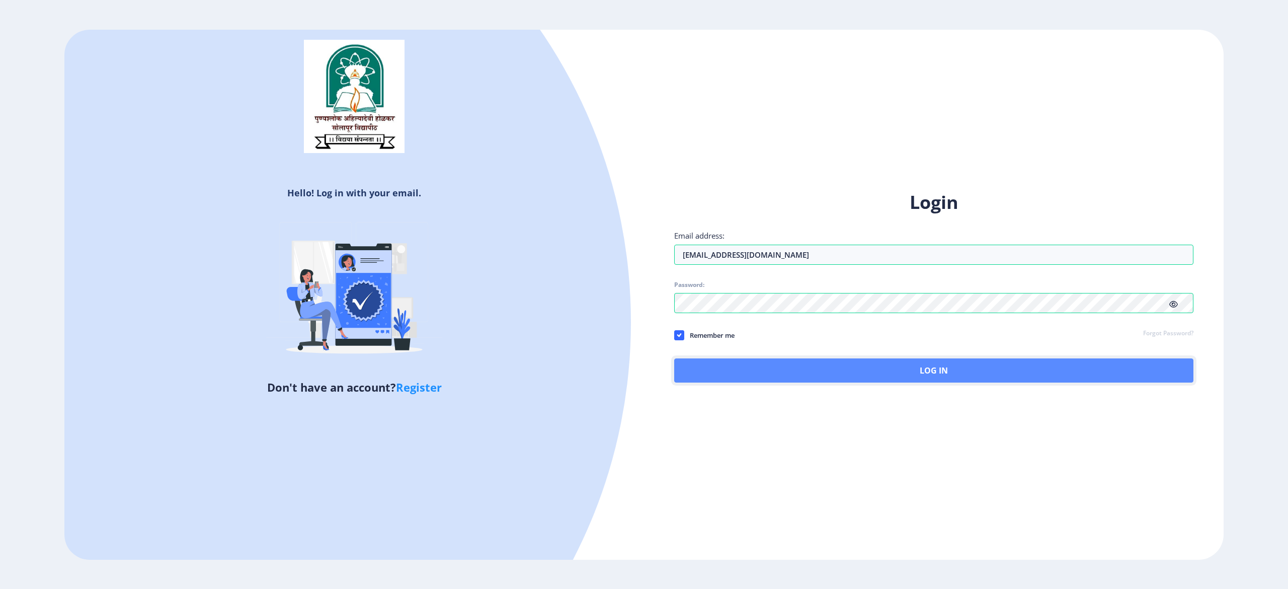
click at [760, 368] on button "Log In" at bounding box center [933, 370] width 519 height 24
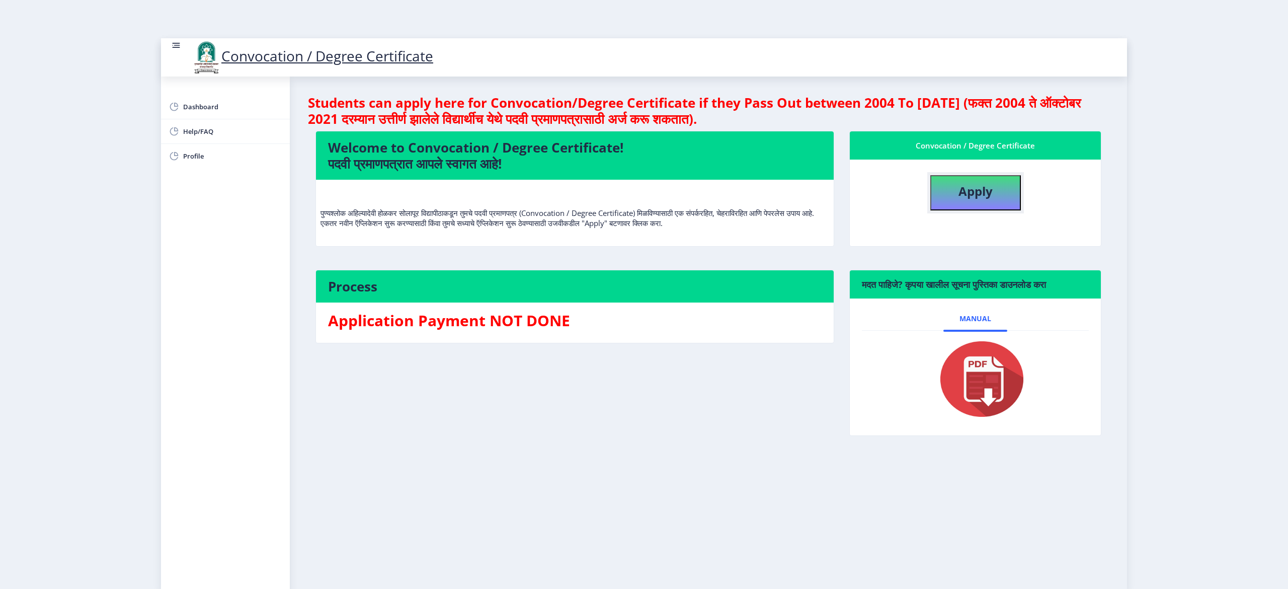
click at [955, 204] on button "Apply" at bounding box center [975, 192] width 91 height 35
select select
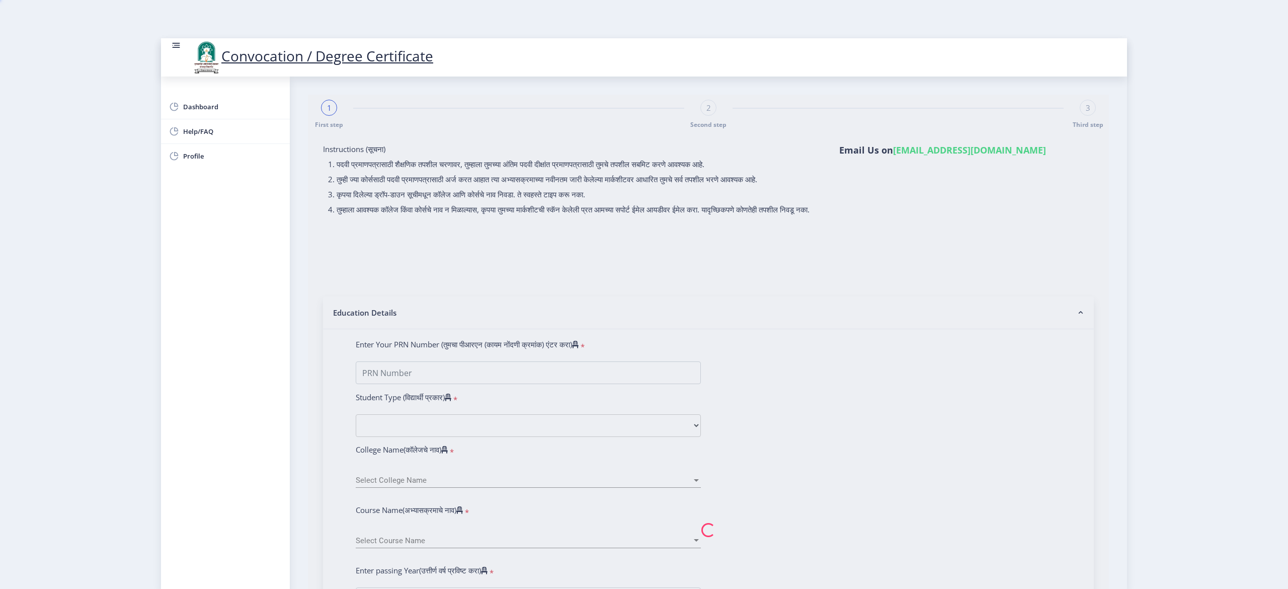
type input "[PERSON_NAME] SHIVAJI"
type input "[PERSON_NAME]"
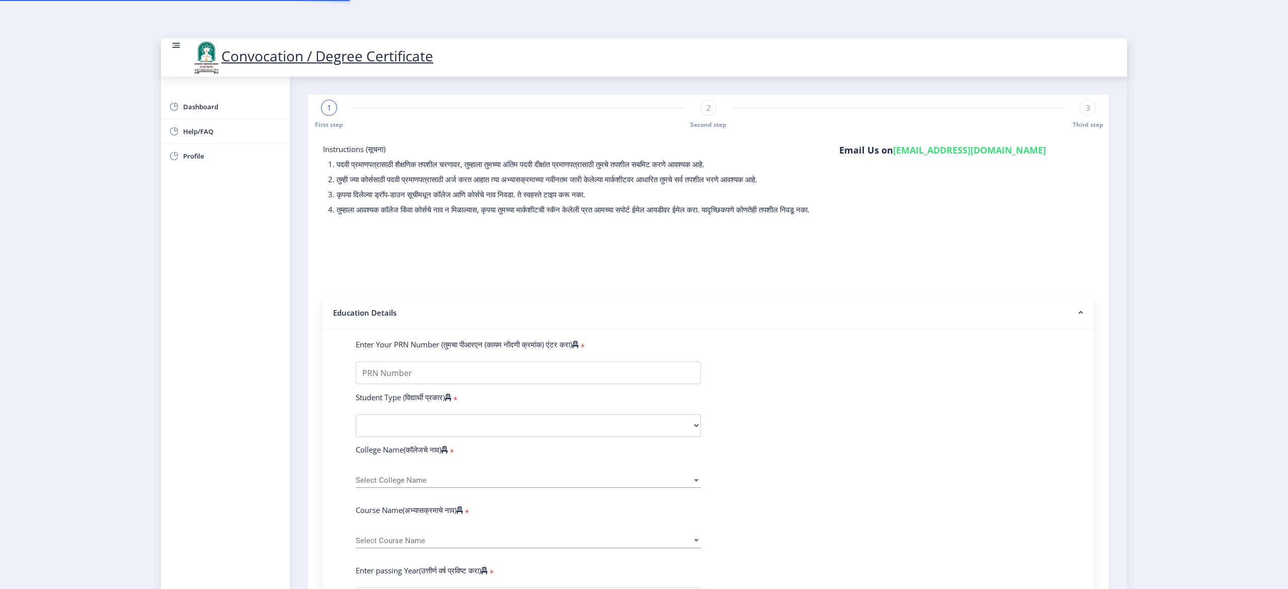
type input "2013032510000382"
select select "Regular"
select select "2016"
select select "April"
select select "FIRST CLASS WITH DISTINCTION"
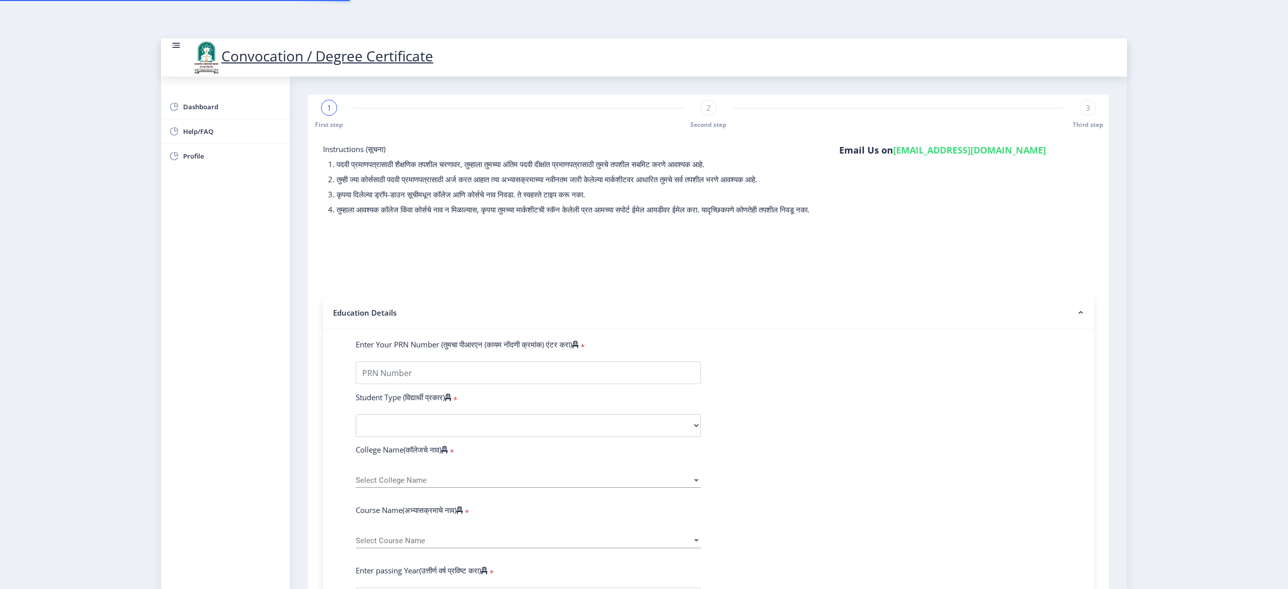
type input "616626"
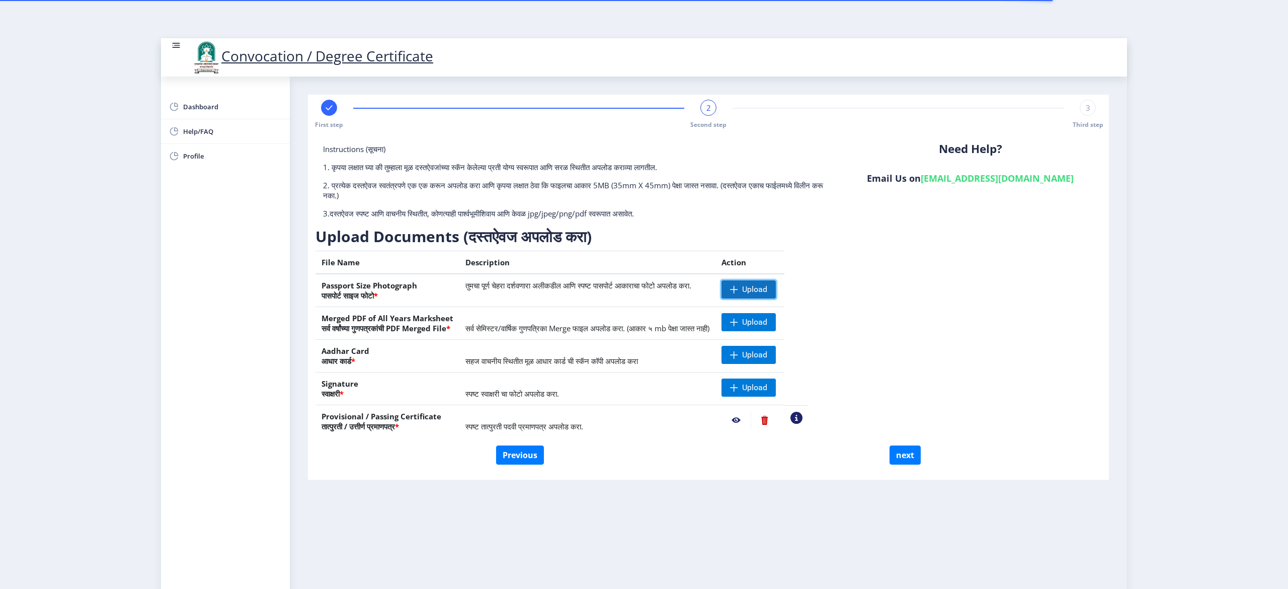
click at [767, 288] on span "Upload" at bounding box center [754, 289] width 25 height 10
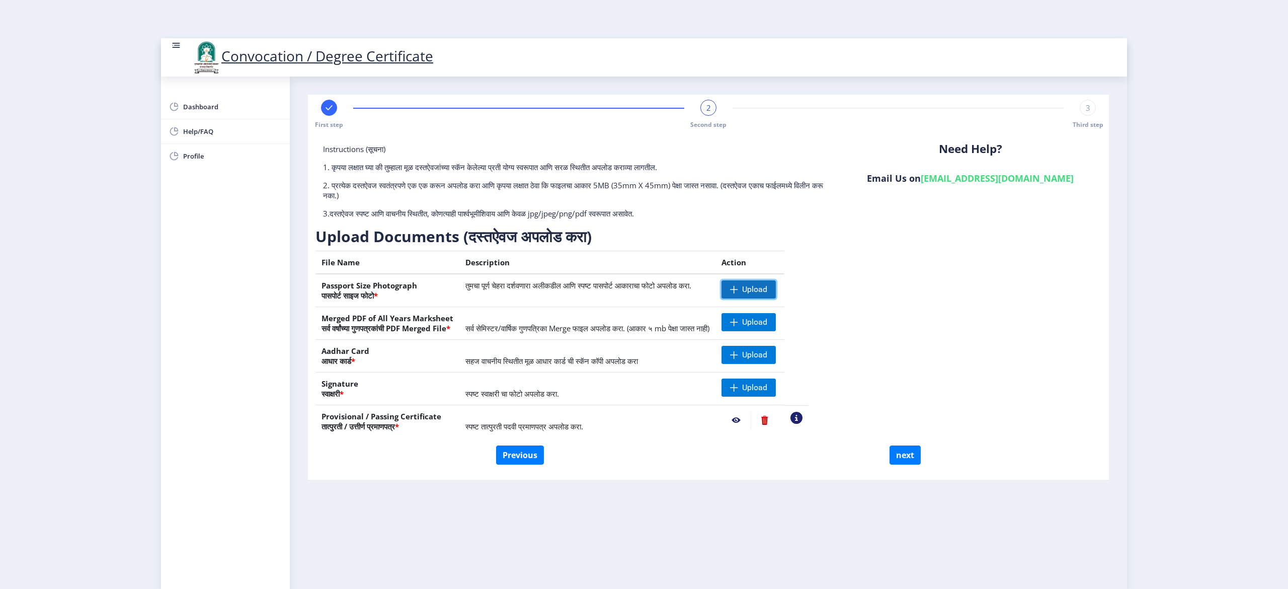
click at [767, 290] on span "Upload" at bounding box center [754, 289] width 25 height 10
click at [767, 353] on span "Upload" at bounding box center [754, 355] width 25 height 10
click at [767, 386] on span "Upload" at bounding box center [754, 387] width 25 height 10
click at [767, 391] on span "Upload" at bounding box center [754, 387] width 25 height 10
click at [767, 389] on span "Upload" at bounding box center [754, 387] width 25 height 10
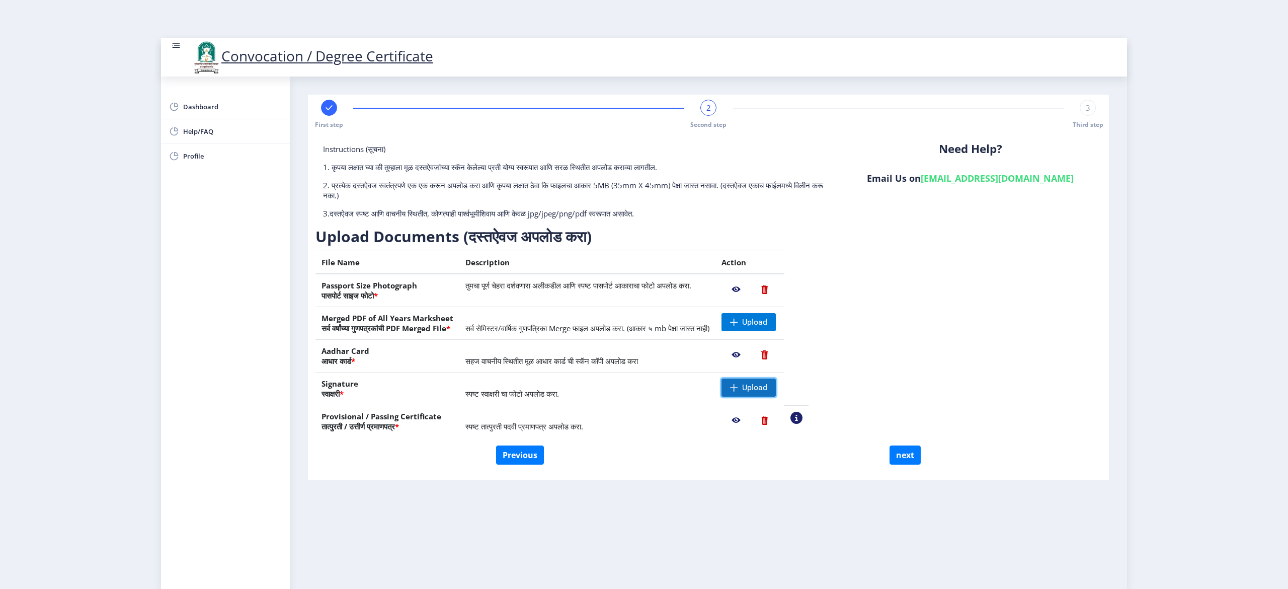
click at [767, 390] on span "Upload" at bounding box center [754, 387] width 25 height 10
click at [711, 394] on td "स्पष्ट स्वाक्षरी चा फोटो अपलोड करा." at bounding box center [587, 388] width 256 height 33
click at [809, 387] on table "File Name Description Action Passport Size Photograph पासपोर्ट साइज फोटो * तुमच…" at bounding box center [561, 344] width 493 height 187
click at [559, 394] on span "स्पष्ट स्वाक्षरी चा फोटो अपलोड करा." at bounding box center [512, 393] width 94 height 10
click at [767, 388] on span "Upload" at bounding box center [754, 387] width 25 height 10
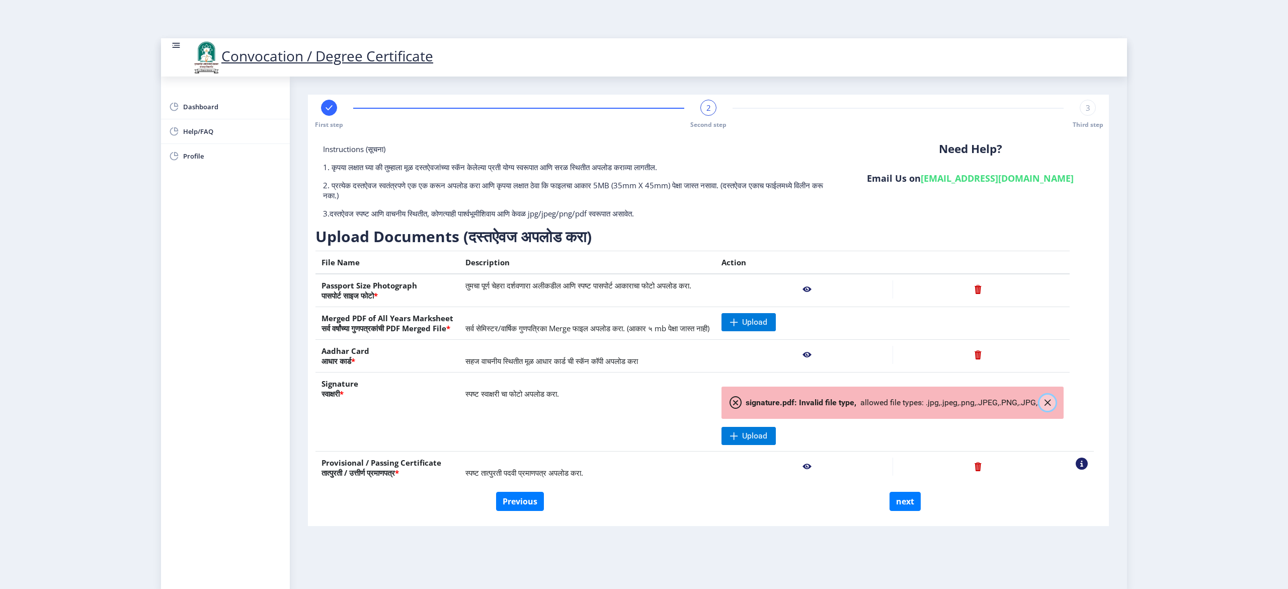
click at [1056, 411] on button "button" at bounding box center [1047, 402] width 16 height 16
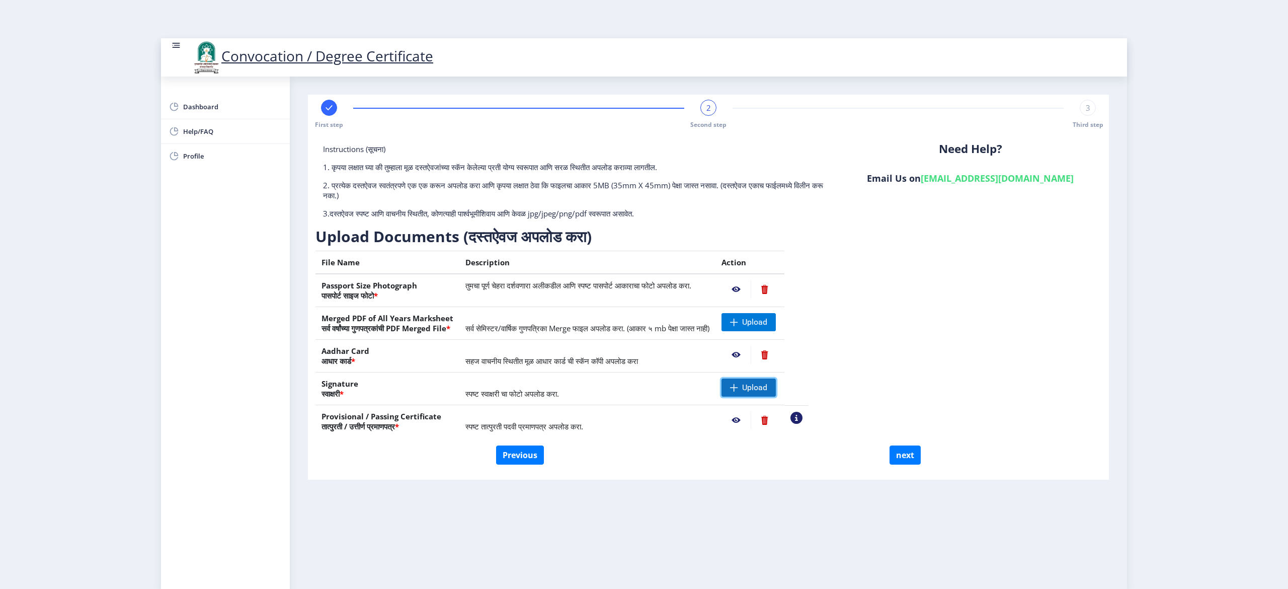
click at [767, 386] on span "Upload" at bounding box center [754, 387] width 25 height 10
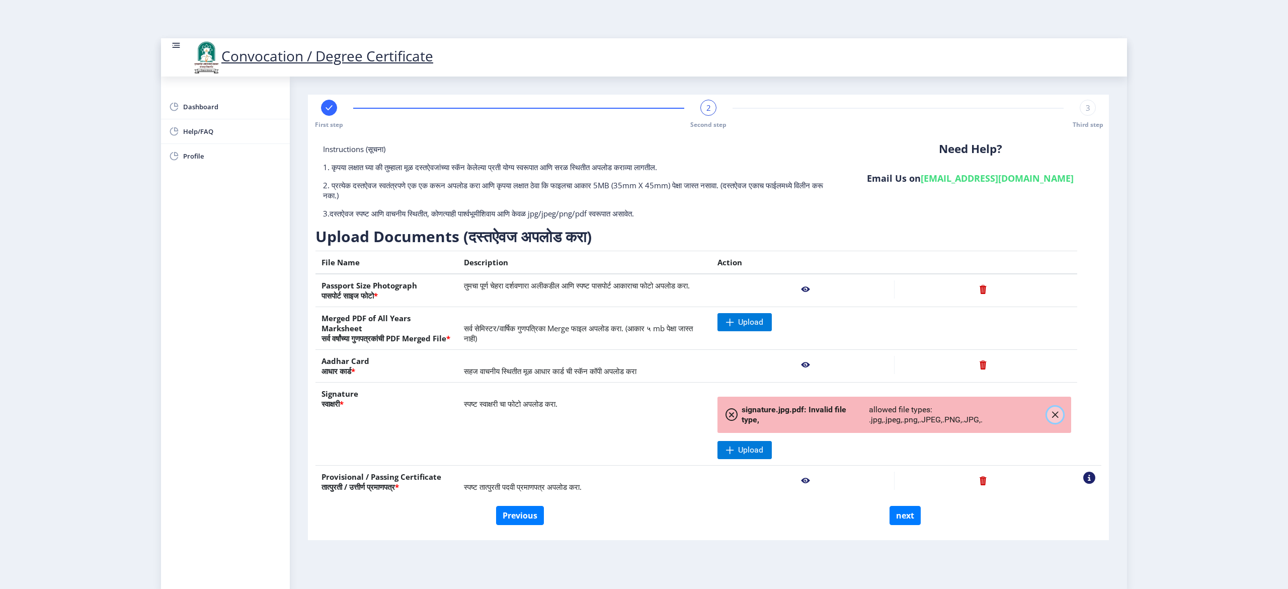
click at [1057, 417] on icon "button" at bounding box center [1055, 415] width 8 height 8
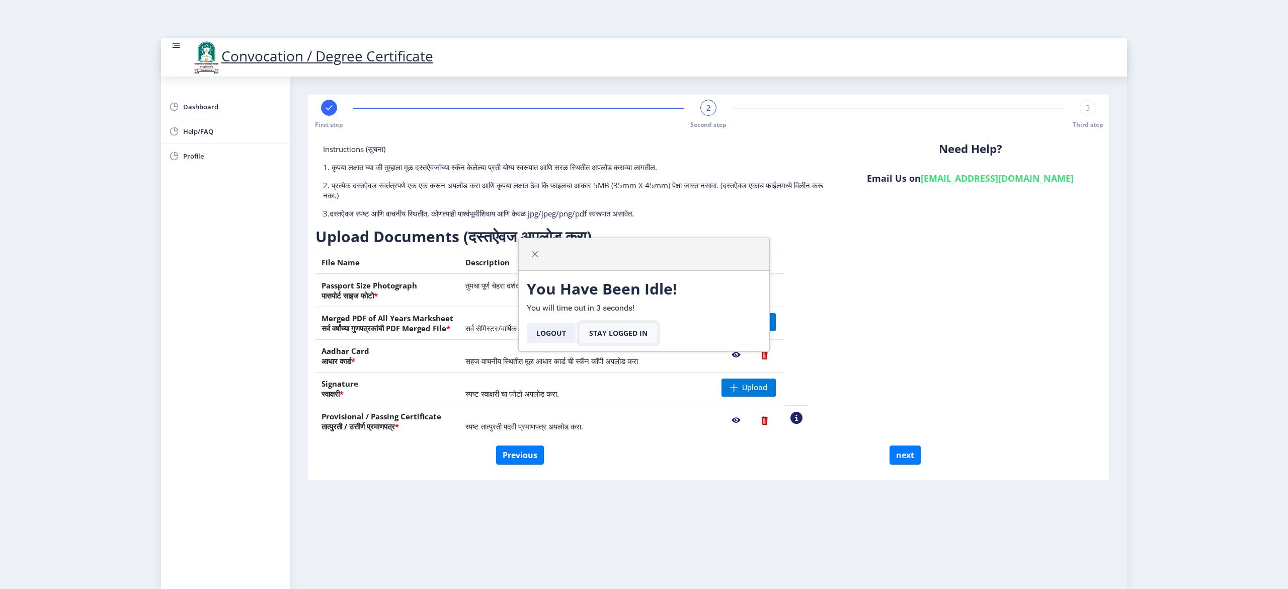
click at [630, 335] on button "Stay Logged In" at bounding box center [618, 333] width 77 height 20
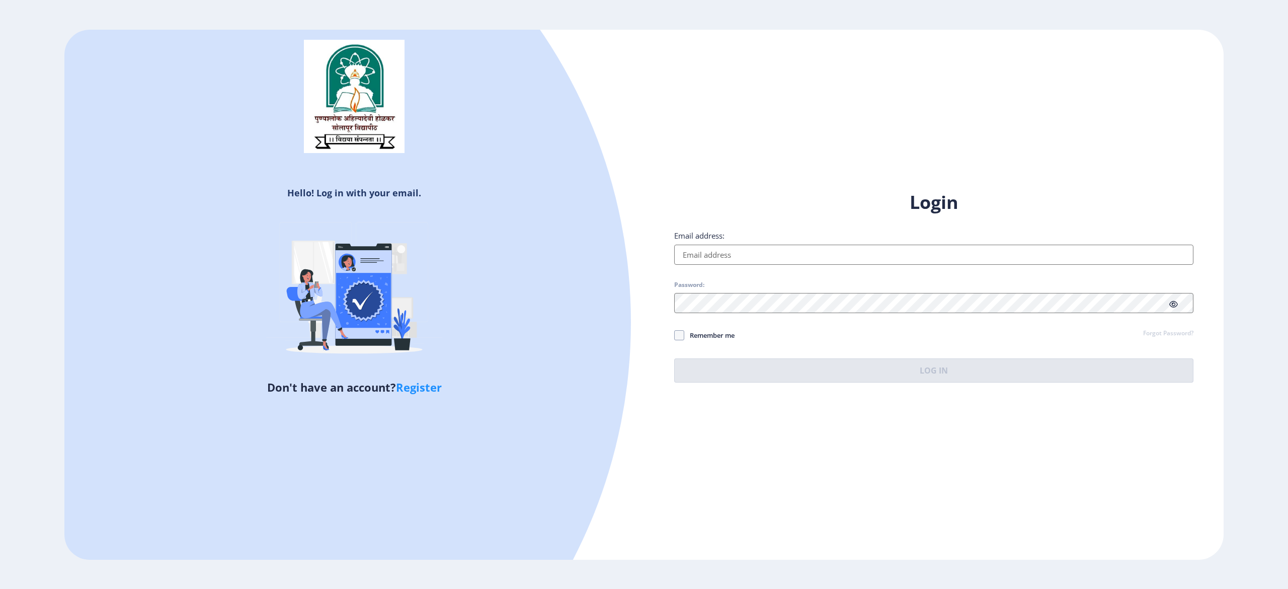
click at [812, 257] on input "Email address:" at bounding box center [933, 255] width 519 height 20
type input "[EMAIL_ADDRESS][DOMAIN_NAME]"
click at [683, 333] on div "Login Email address: atuldandage69@gmail.com Password: Password is required Rem…" at bounding box center [933, 286] width 519 height 205
click at [683, 341] on span at bounding box center [679, 341] width 10 height 10
click at [675, 341] on input "Remember me" at bounding box center [674, 341] width 1 height 1
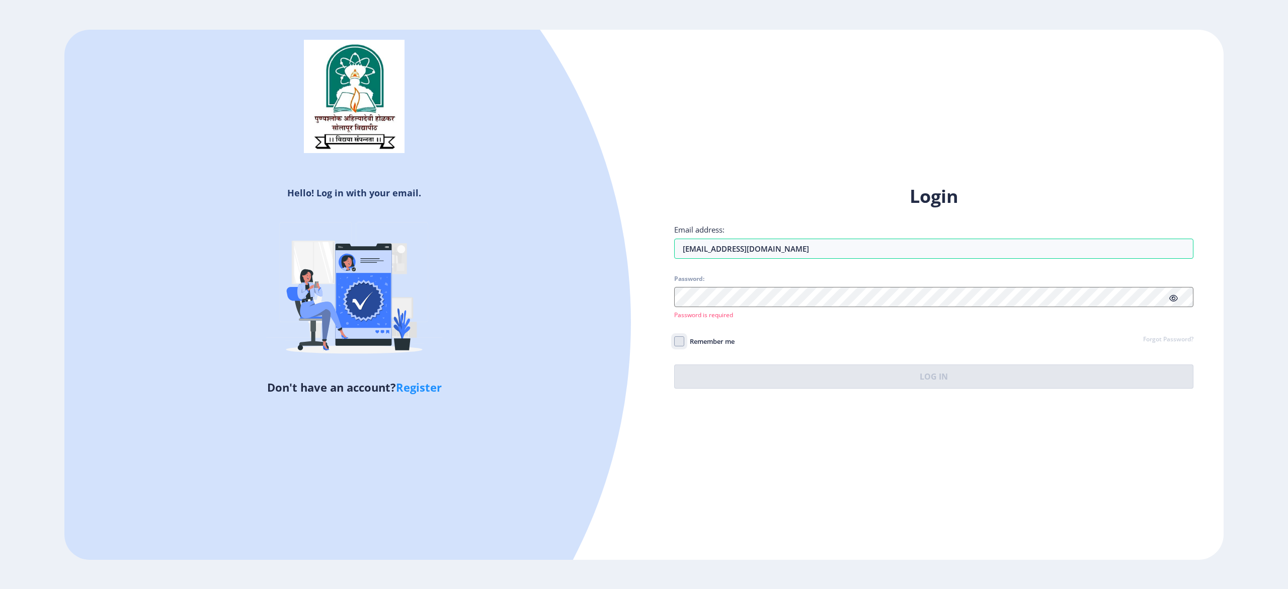
checkbox input "true"
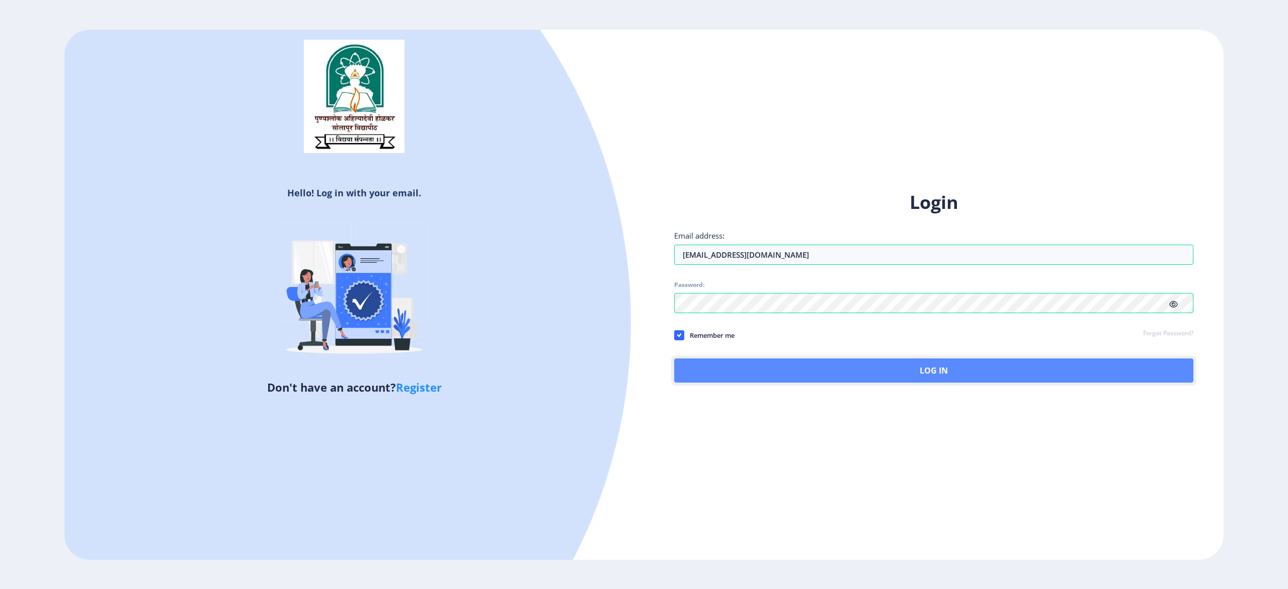
click at [828, 370] on button "Log In" at bounding box center [933, 370] width 519 height 24
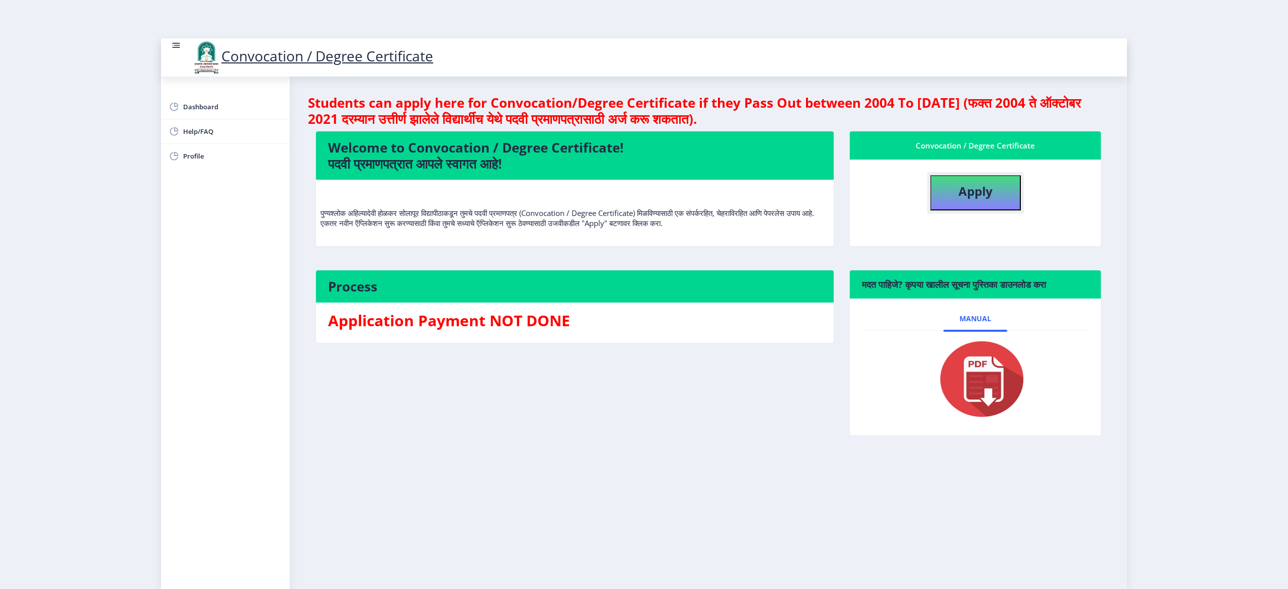
click at [977, 201] on button "Apply" at bounding box center [975, 192] width 91 height 35
select select
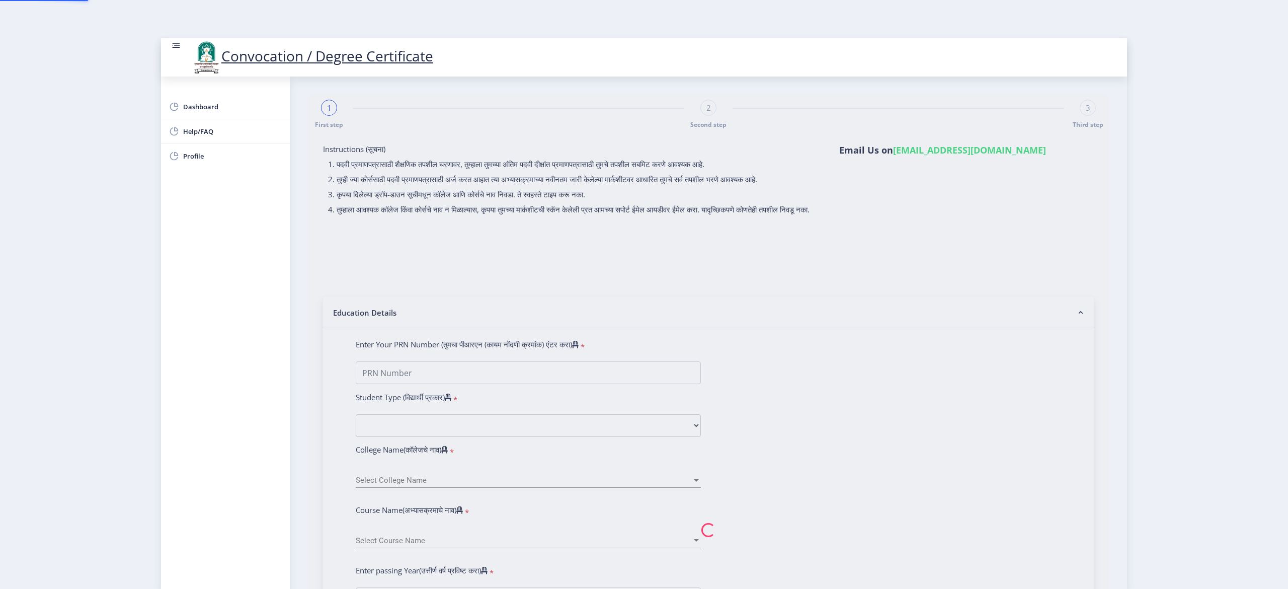
type input "[PERSON_NAME] SHIVAJI"
type input "[PERSON_NAME]"
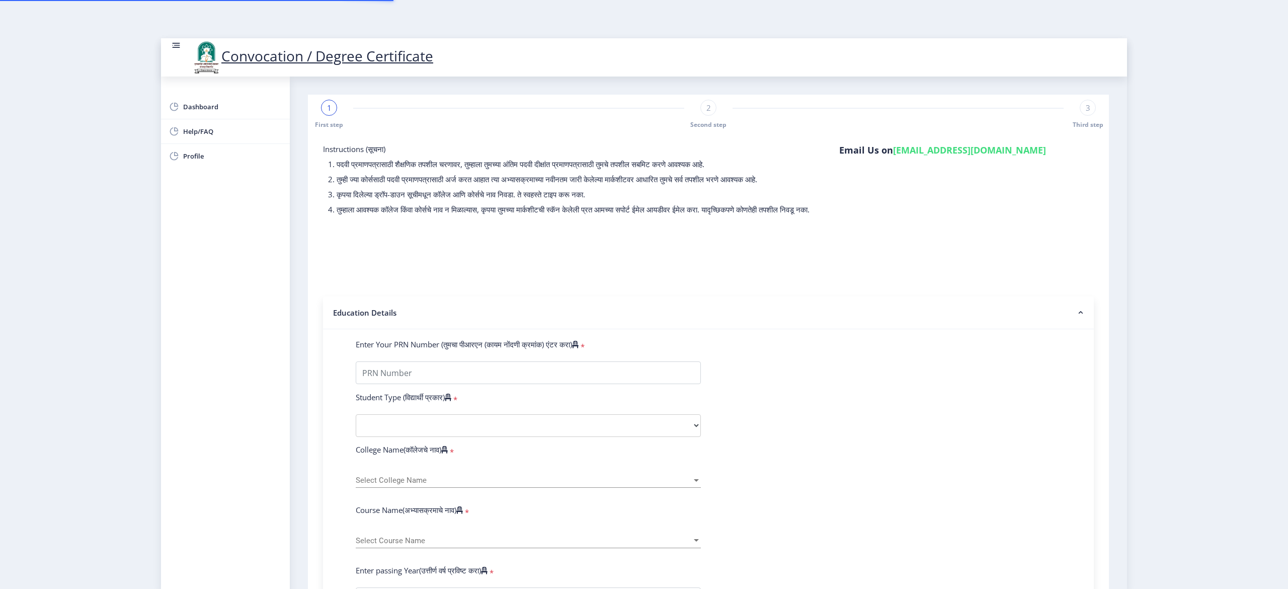
type input "2013032510000382"
select select "Regular"
select select "2016"
select select "April"
select select "FIRST CLASS WITH DISTINCTION"
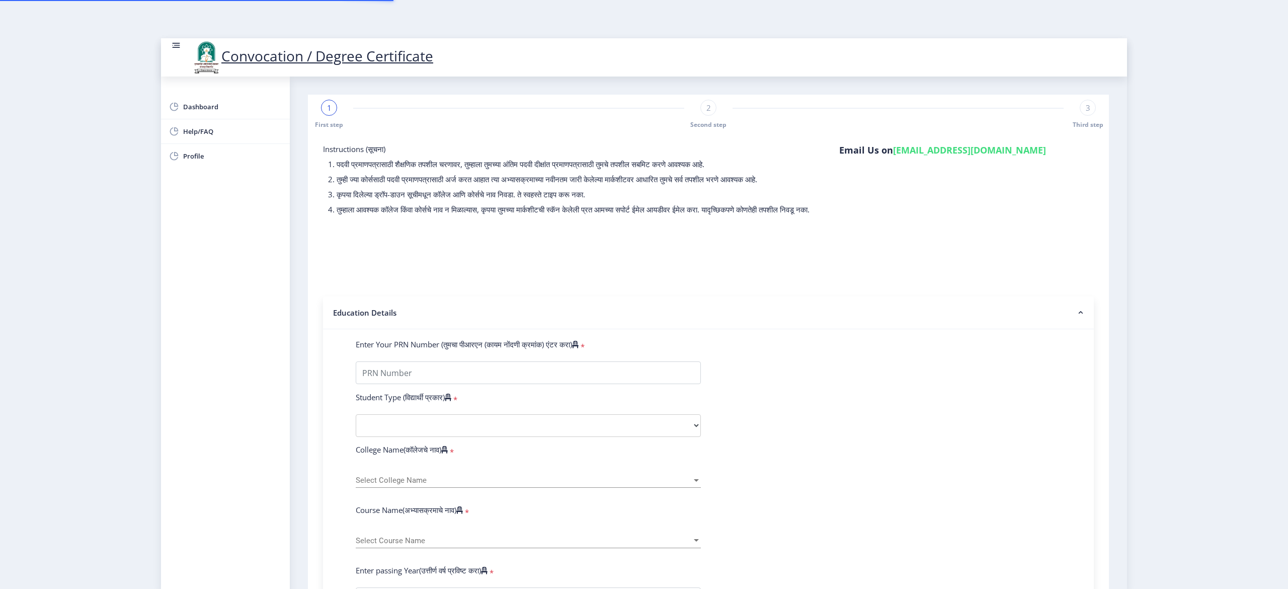
type input "616626"
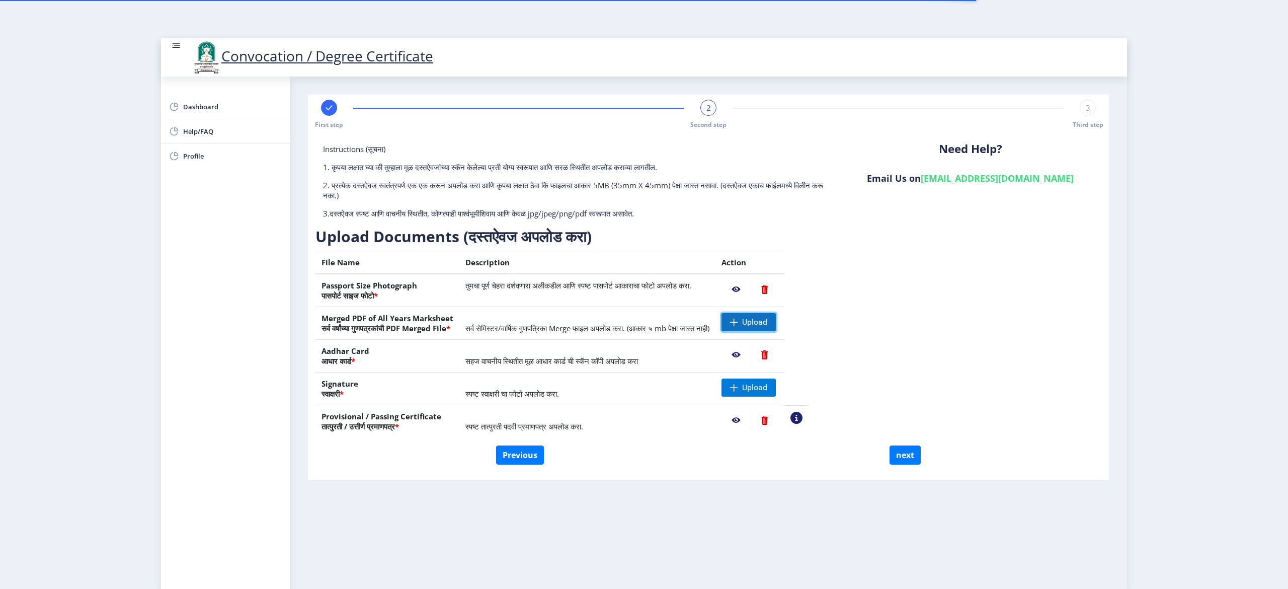
click at [767, 323] on span "Upload" at bounding box center [754, 322] width 25 height 10
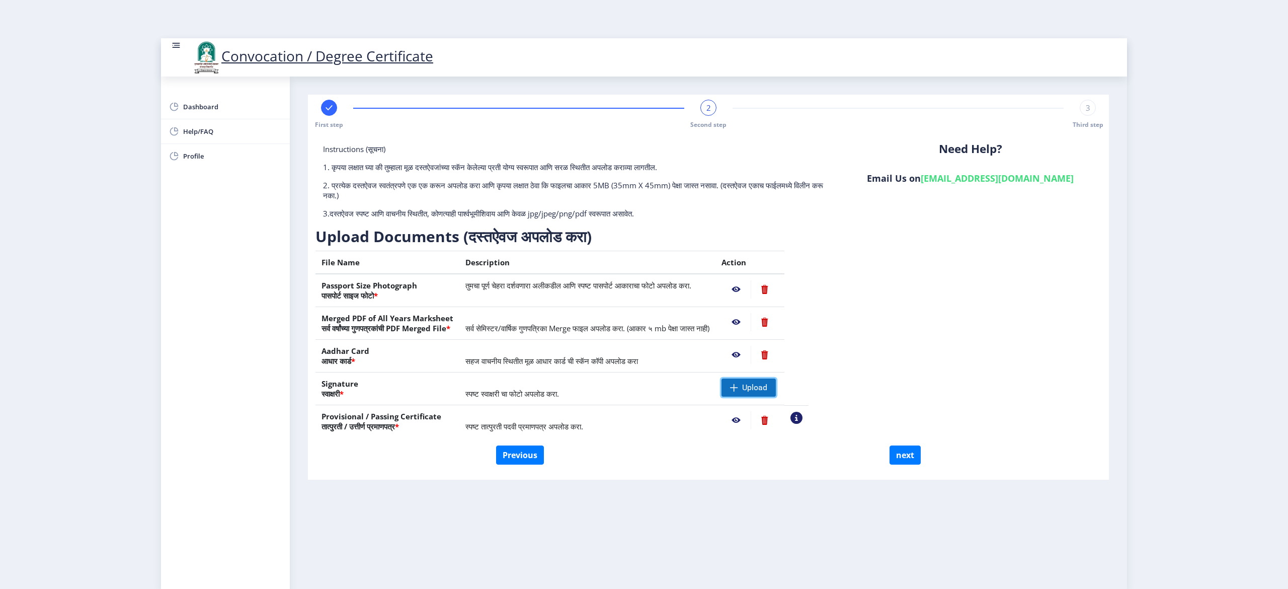
click at [773, 388] on span "Upload" at bounding box center [748, 387] width 54 height 18
click at [906, 458] on button "next" at bounding box center [905, 454] width 31 height 19
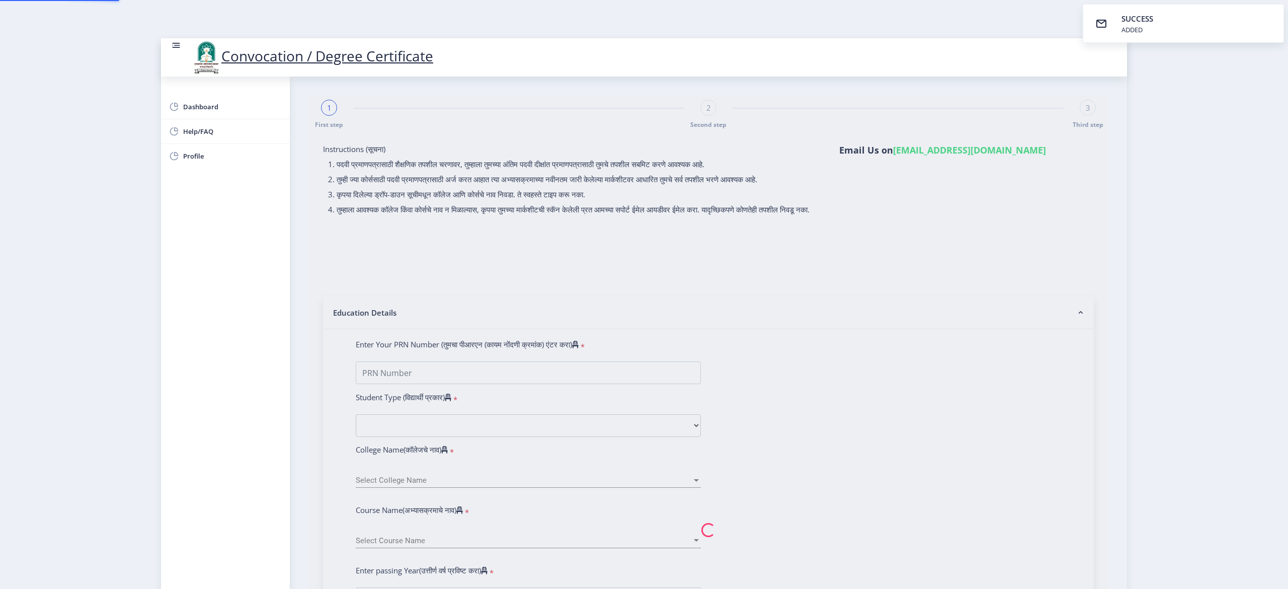
select select
type input "[PERSON_NAME] SHIVAJI"
type input "[PERSON_NAME]"
select select
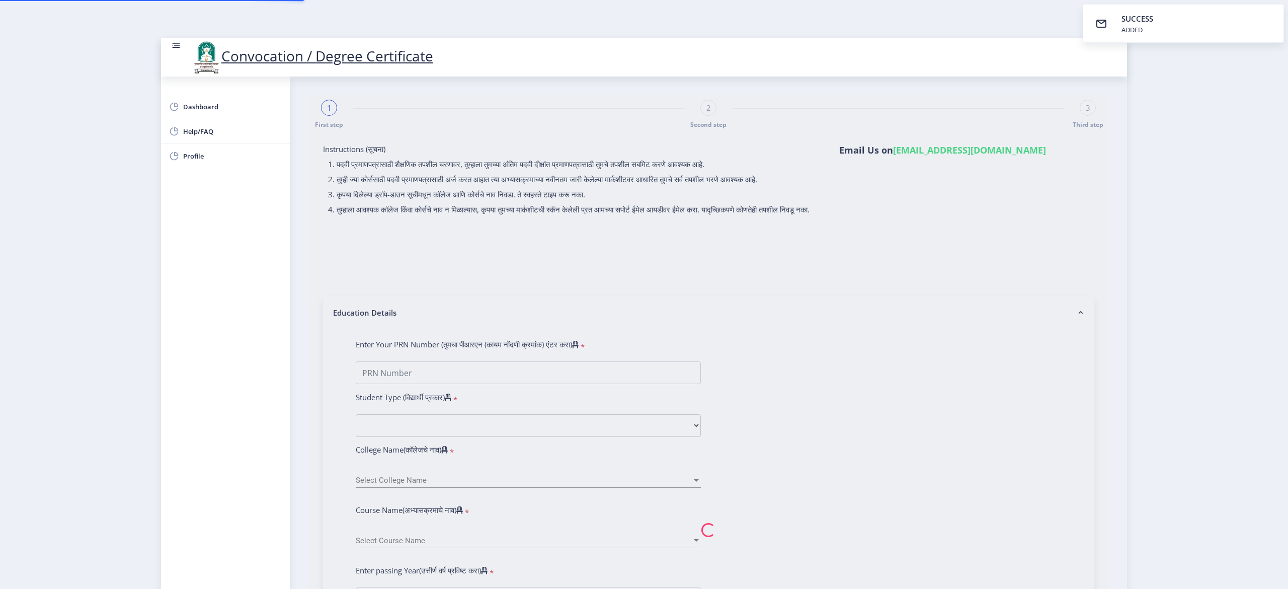
select select
type input "[PERSON_NAME] SHIVAJI"
type input "[PERSON_NAME]"
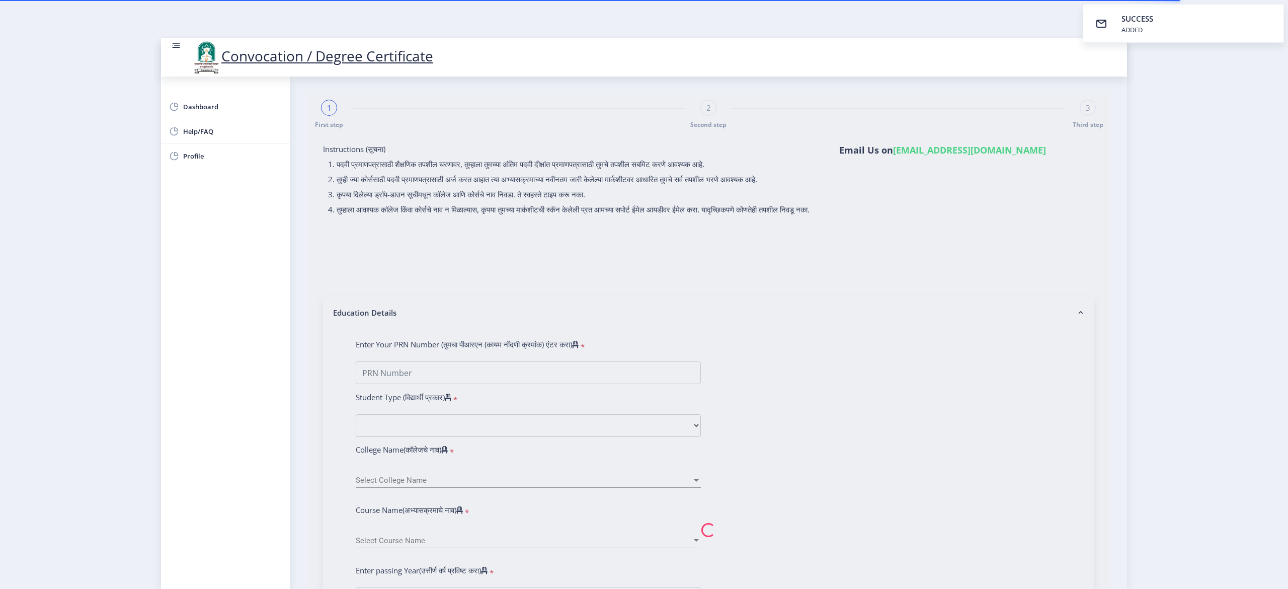
type input "2013032510000382"
select select "Regular"
select select "2016"
select select "April"
select select "FIRST CLASS WITH DISTINCTION"
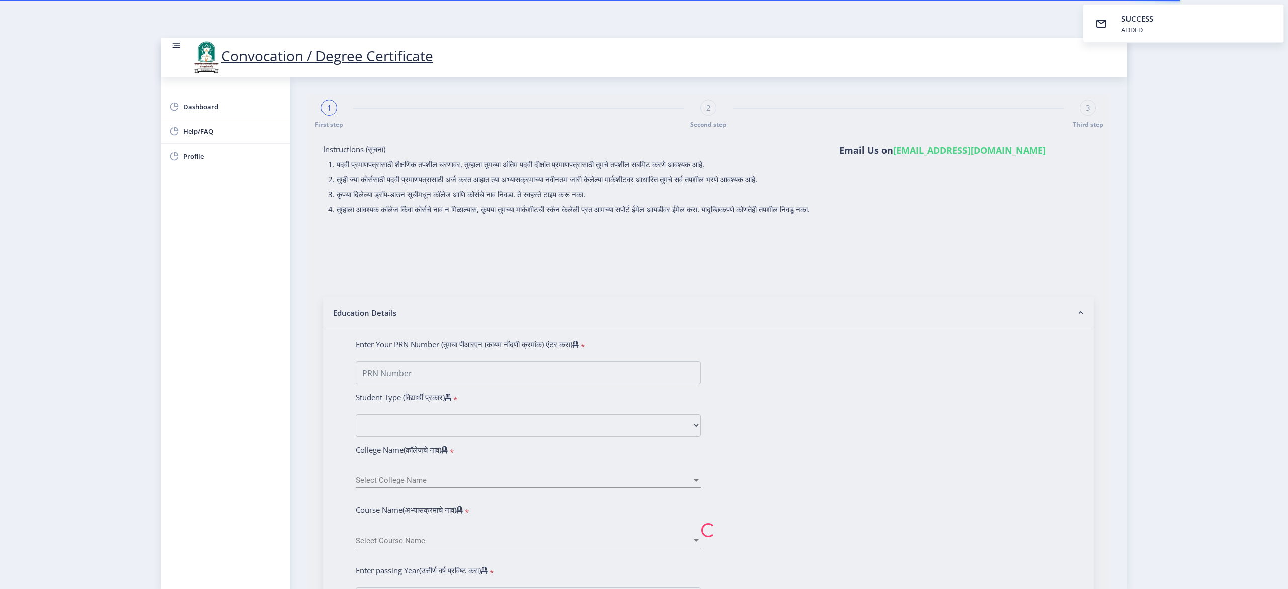
type input "616626"
select select "Mechanical Engineering"
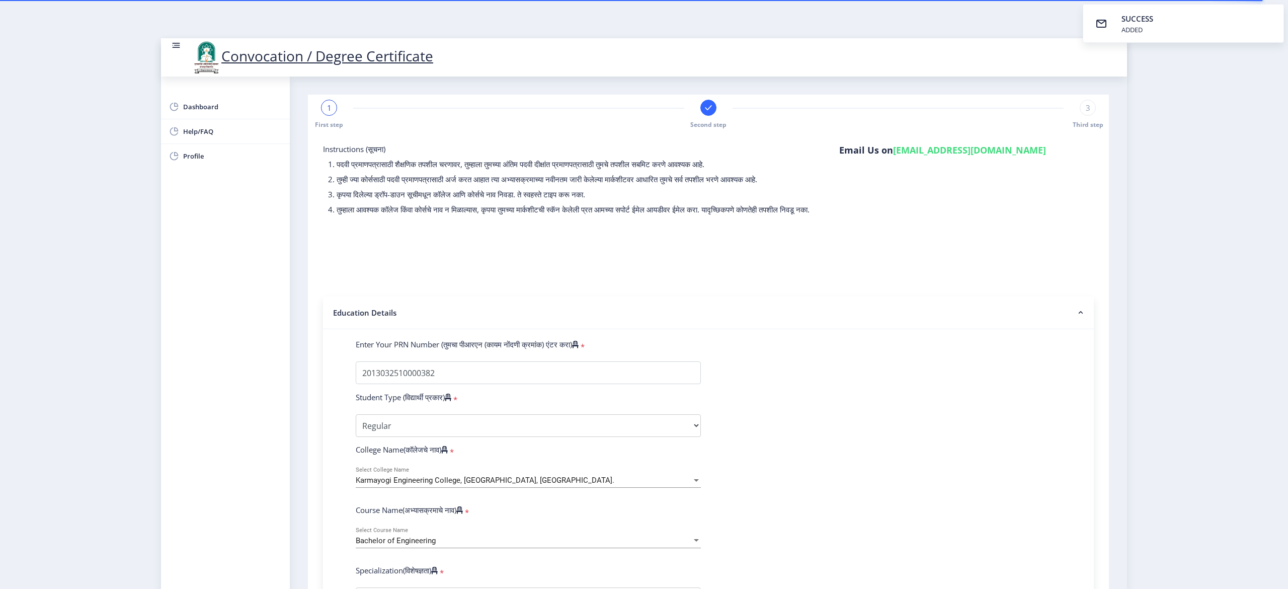
select select
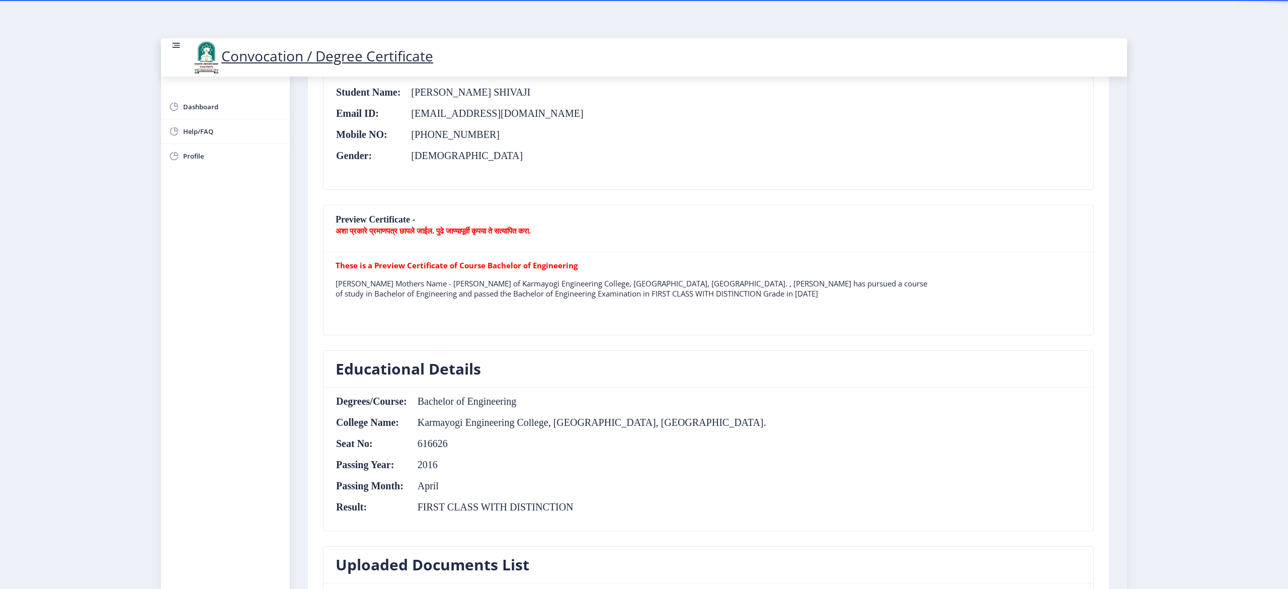
scroll to position [187, 0]
click at [505, 271] on b "These is a Preview Certificate of Course Bachelor of Engineering" at bounding box center [457, 268] width 242 height 10
click at [598, 281] on tr "These is a Preview Certificate of Course Bachelor of Engineering DANDAGE ATUL S…" at bounding box center [634, 286] width 597 height 46
click at [705, 313] on table "These is a Preview Certificate of Course Bachelor of Engineering DANDAGE ATUL S…" at bounding box center [634, 296] width 597 height 66
click at [534, 227] on nb-card-header "Preview Certificate - अशा प्रकारे प्रमाणपत्र छापले जाईल. पुढे जाण्यापूर्वी कृपय…" at bounding box center [709, 231] width 770 height 47
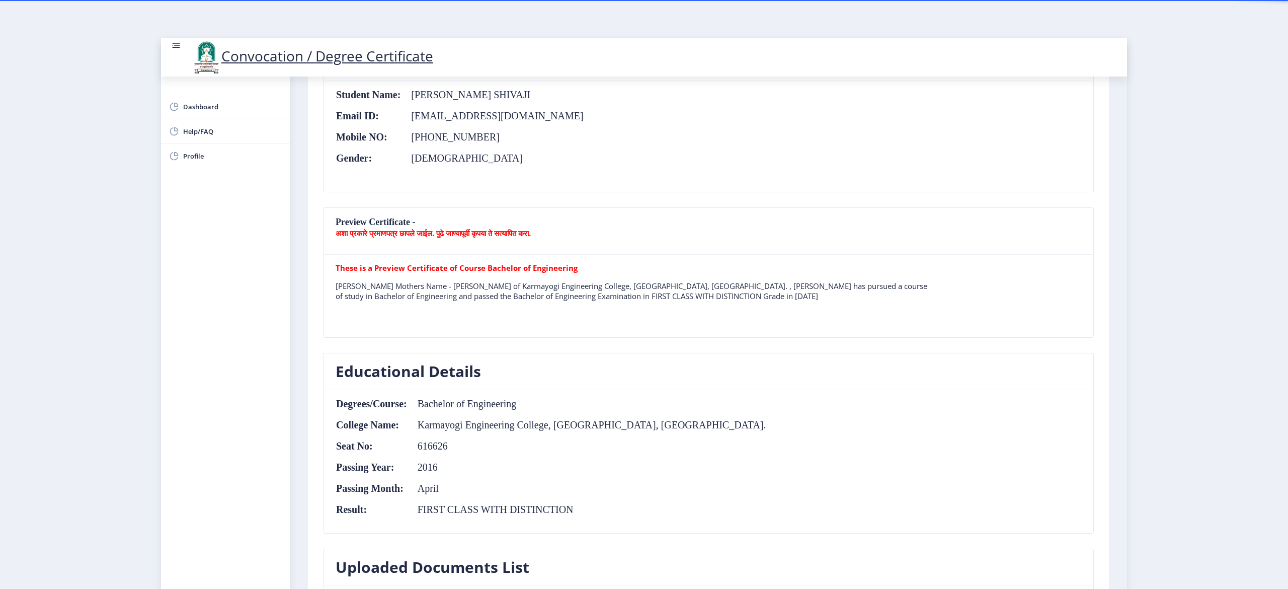
click at [567, 231] on p "अशा प्रकारे प्रमाणपत्र छापले जाईल. पुढे जाण्यापूर्वी कृपया ते सत्यापित करा." at bounding box center [709, 233] width 746 height 10
drag, startPoint x: 1127, startPoint y: 179, endPoint x: 1125, endPoint y: 202, distance: 23.7
click at [1125, 202] on nb-layout "Convocation / Degree Certificate Dashboard Help/FAQ Profile First step Second s…" at bounding box center [644, 294] width 1288 height 589
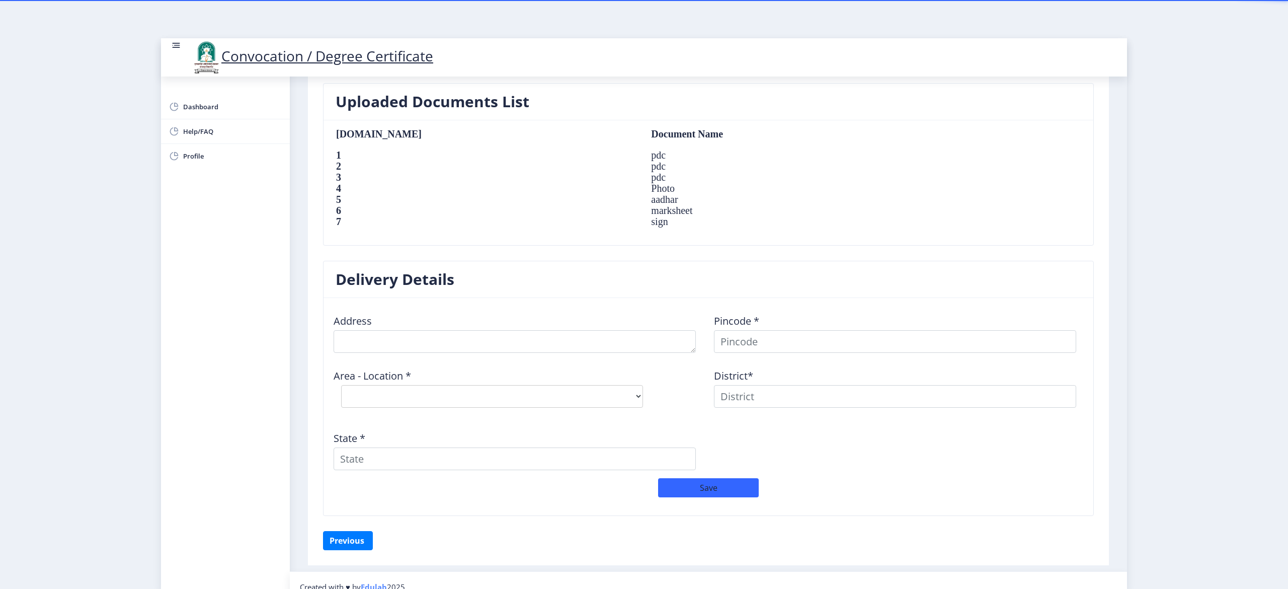
scroll to position [669, 0]
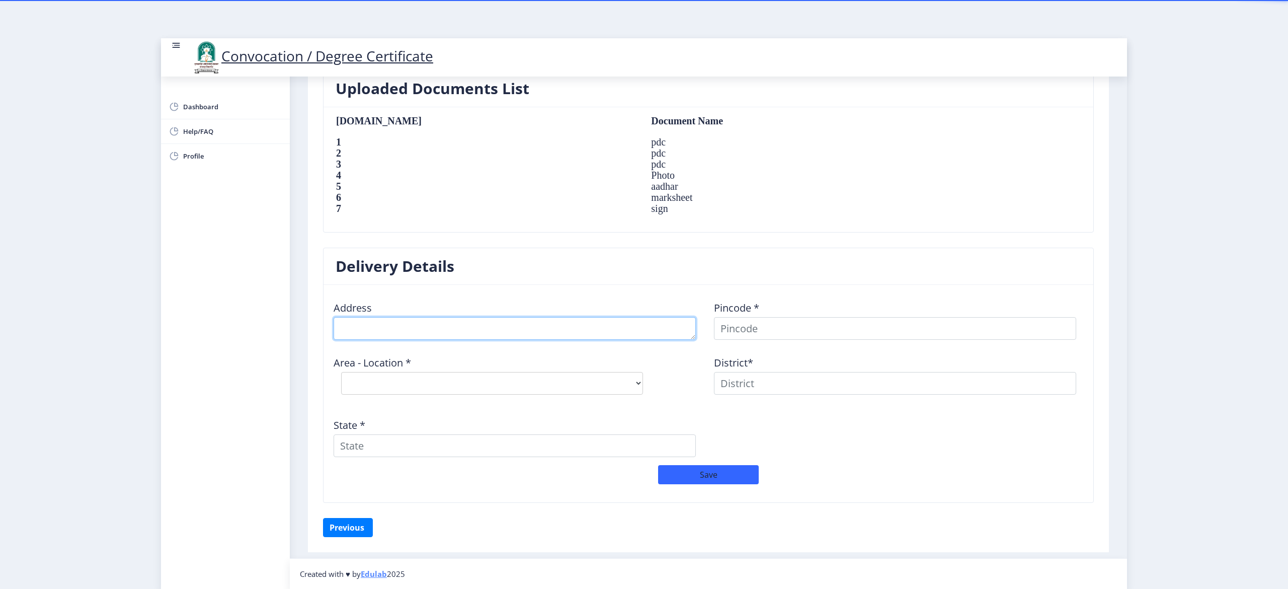
click at [596, 330] on textarea at bounding box center [515, 328] width 362 height 23
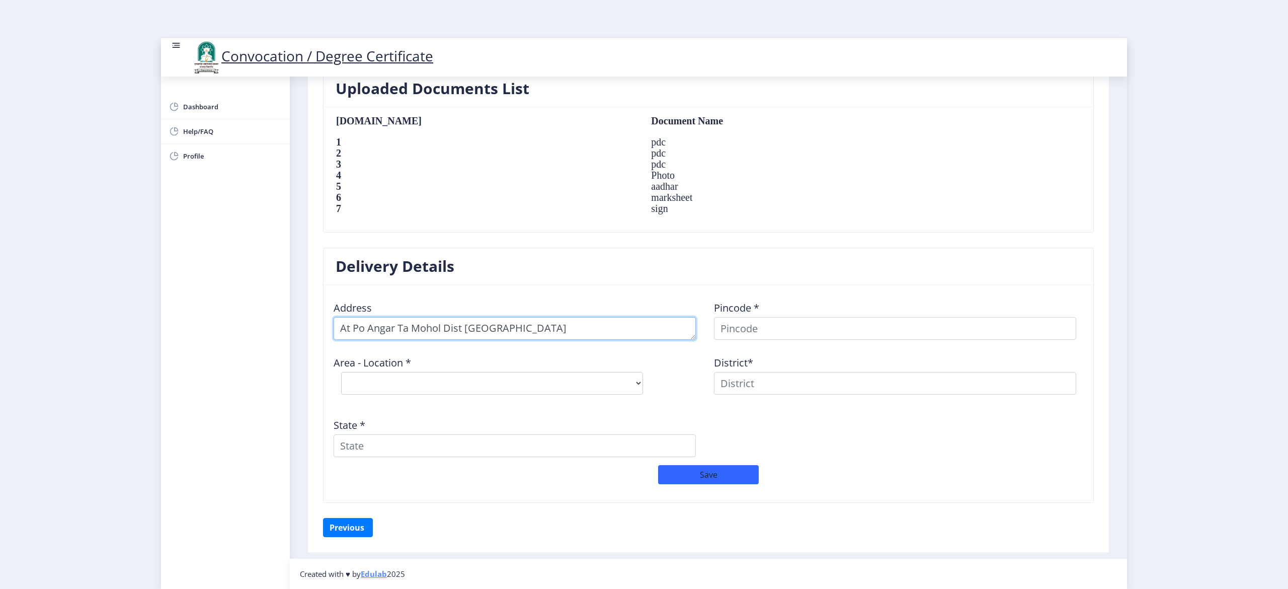
type textarea "At Po Angar Ta Mohol Dist Solapur"
click at [518, 386] on select "Select Area Location" at bounding box center [492, 383] width 302 height 23
click at [766, 327] on input at bounding box center [895, 328] width 362 height 23
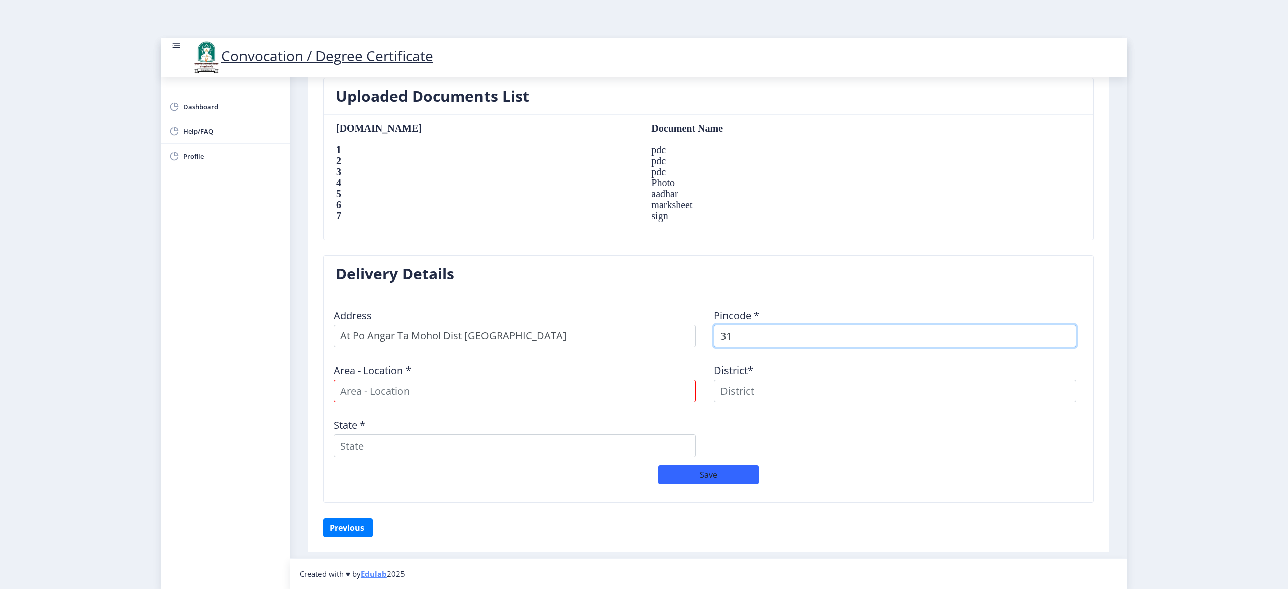
scroll to position [661, 0]
type input "3"
type input "413213"
select select
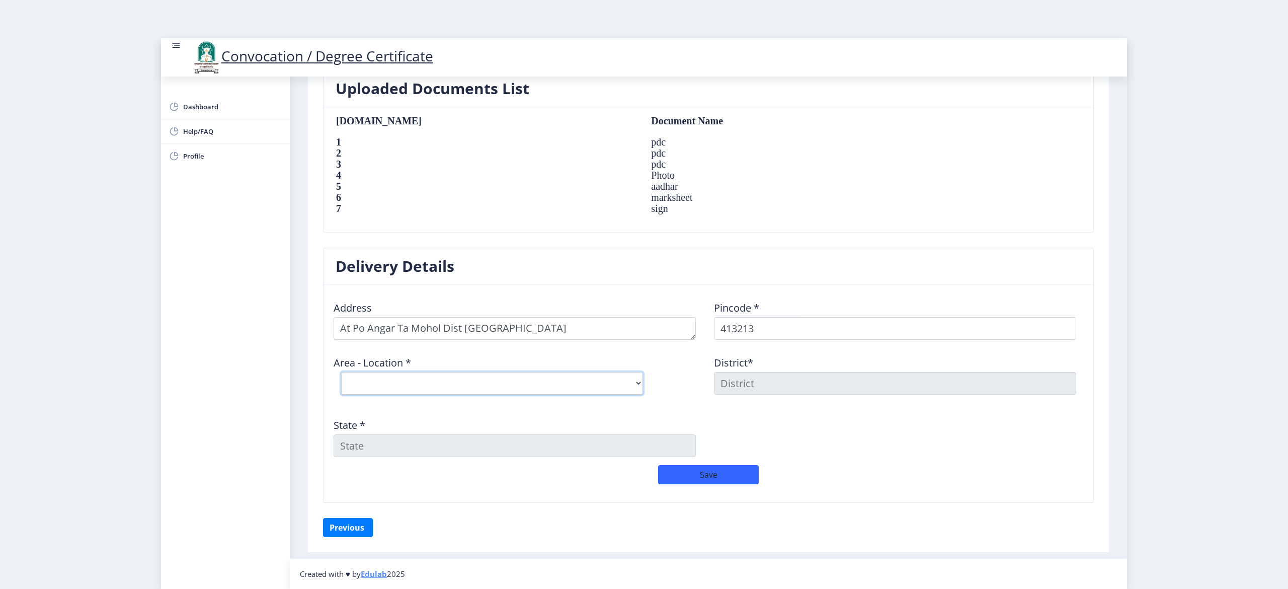
click at [552, 381] on select "Select Area Location Bazarpeth Mohol S.O Dhokbabhulgaon B.O Ekrukhe B.O Ghatane…" at bounding box center [492, 383] width 302 height 23
click at [794, 331] on input "413213" at bounding box center [895, 328] width 362 height 23
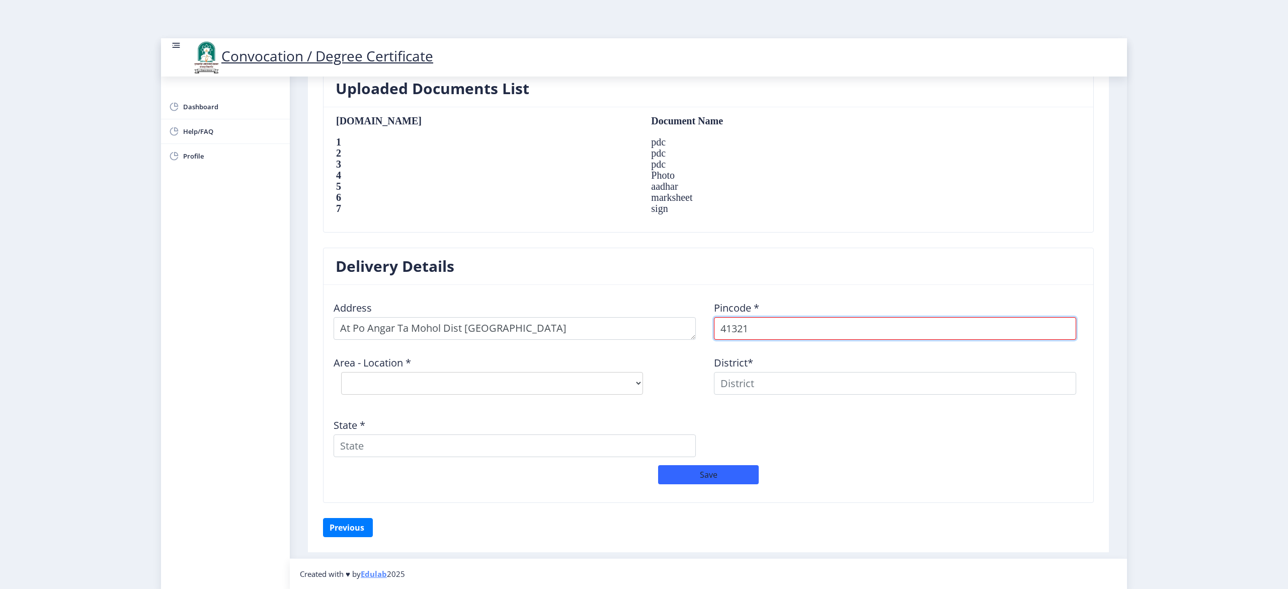
type input "413214"
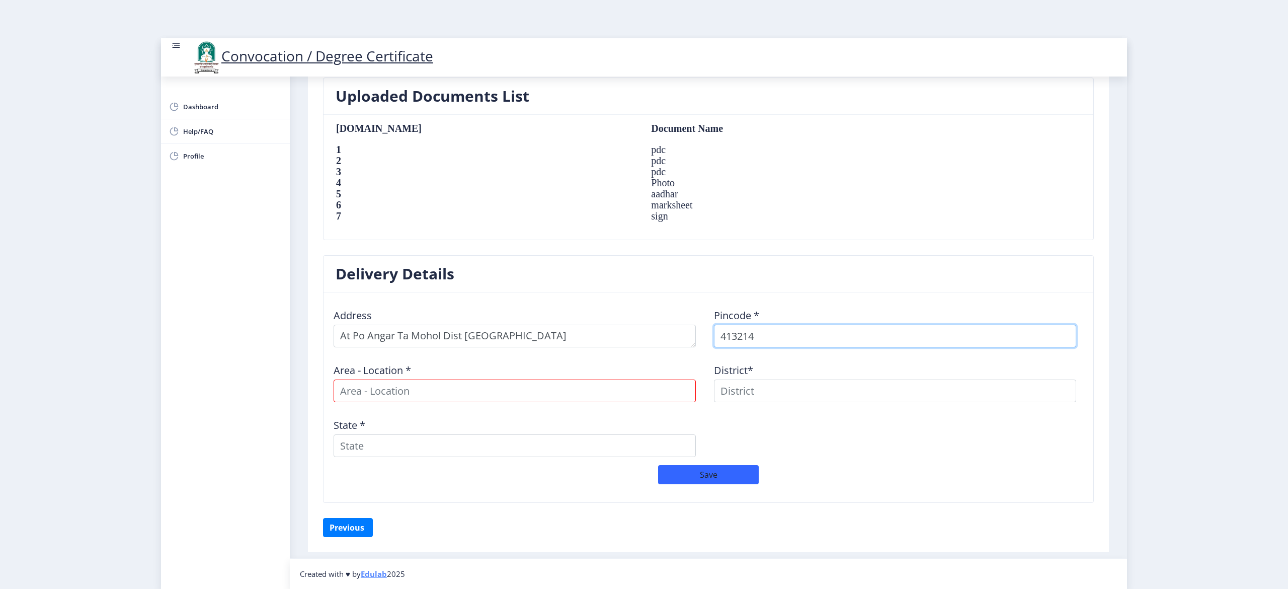
select select
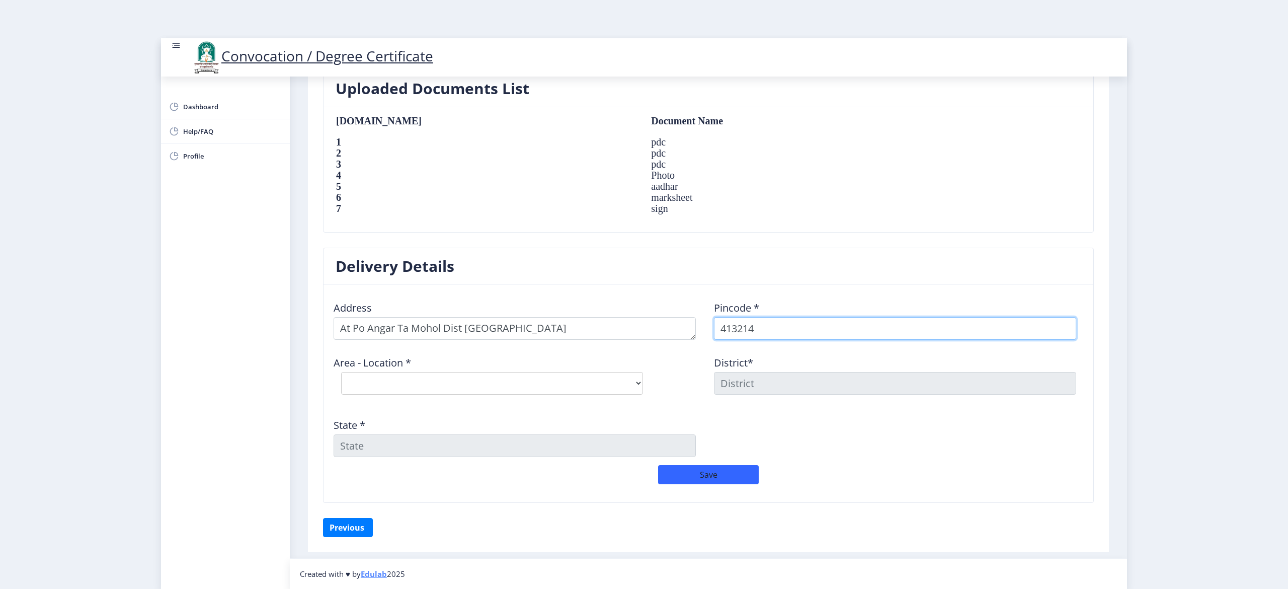
type input "413214"
click at [546, 382] on select "Select Area Location Angar S.O Anjangaon Khilobache B.O Bitle B.O Londewadi B.O…" at bounding box center [492, 383] width 302 height 23
select select "1: Object"
click at [341, 372] on select "Select Area Location Angar S.O Anjangaon Khilobache B.O Bitle B.O Londewadi B.O…" at bounding box center [492, 383] width 302 height 23
type input "SOLAPUR"
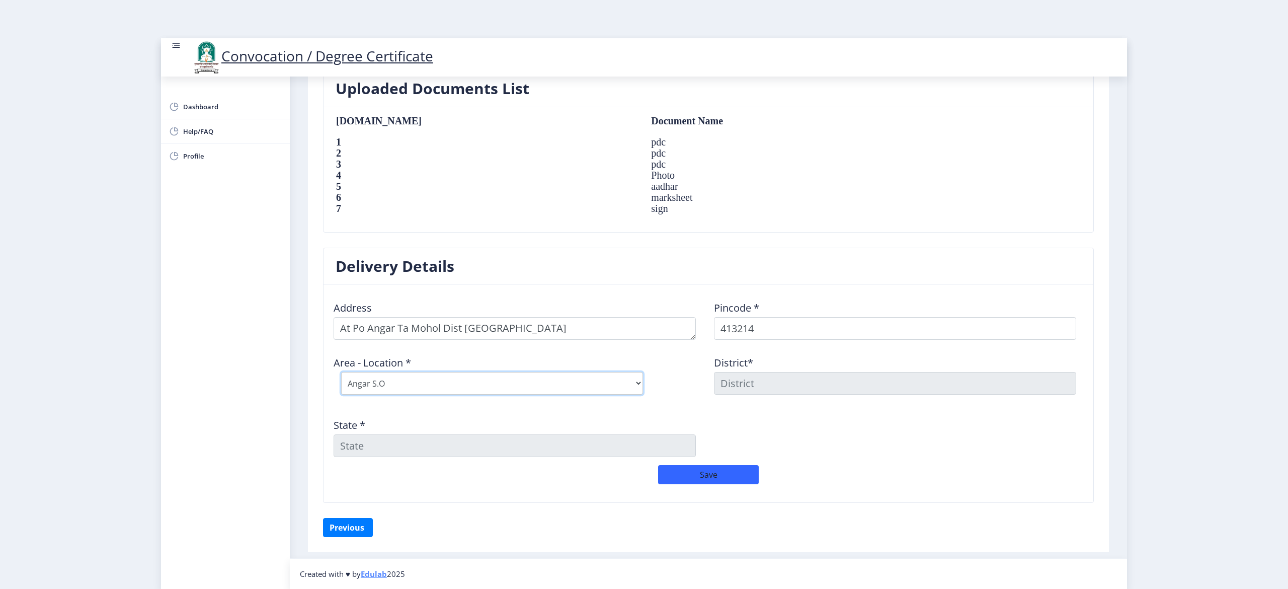
type input "Maharashtra"
click at [711, 474] on button "Save" at bounding box center [708, 474] width 101 height 19
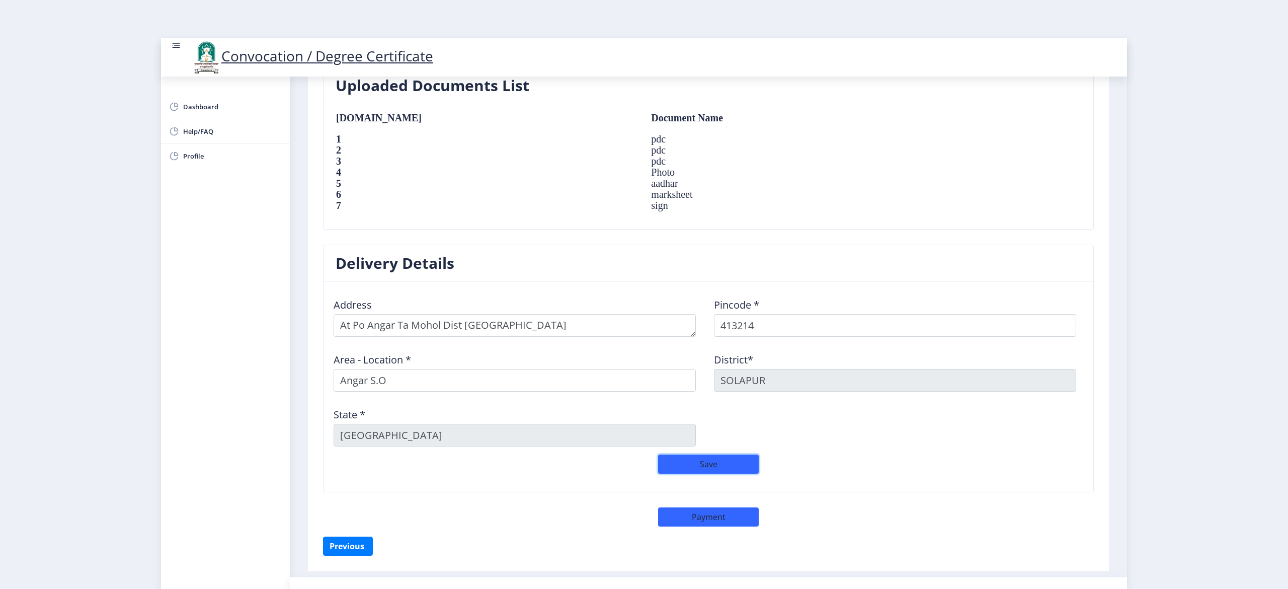
click at [715, 463] on button "Save" at bounding box center [708, 463] width 101 height 19
click at [703, 518] on button "Payment" at bounding box center [708, 516] width 101 height 19
select select "sealed"
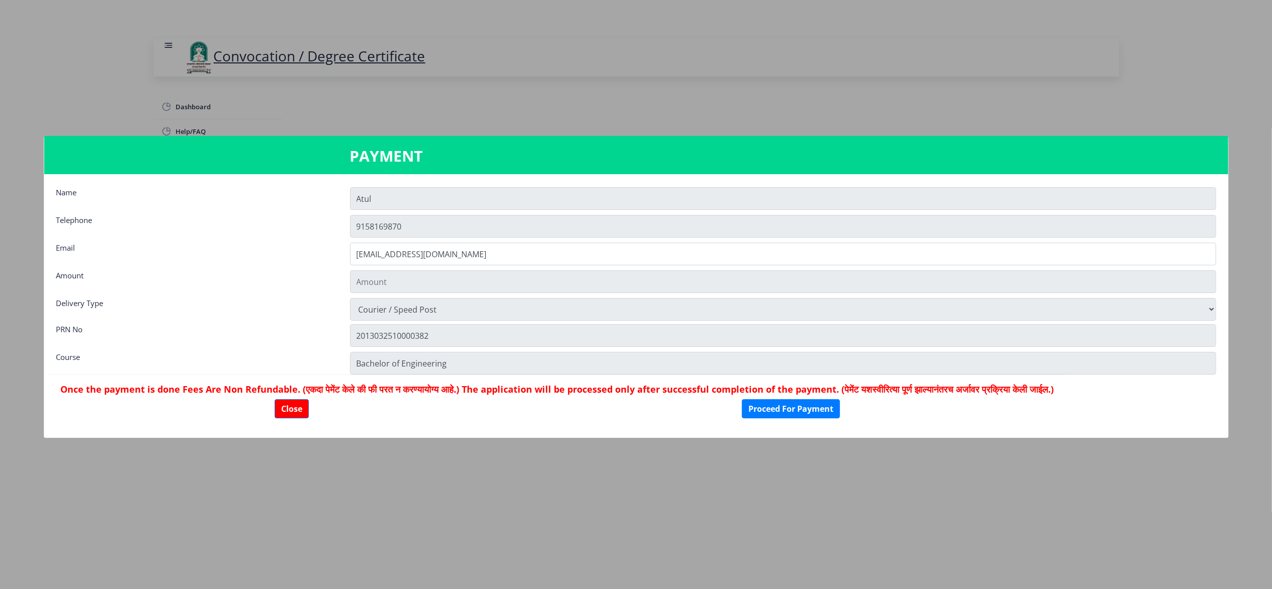
type input "2885"
click at [807, 409] on button "Proceed For Payment" at bounding box center [791, 408] width 98 height 19
